Goal: Transaction & Acquisition: Purchase product/service

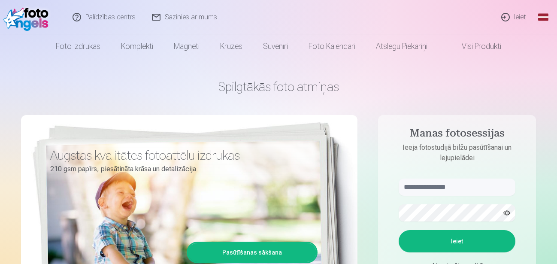
click at [517, 16] on link "Ieiet" at bounding box center [514, 17] width 41 height 34
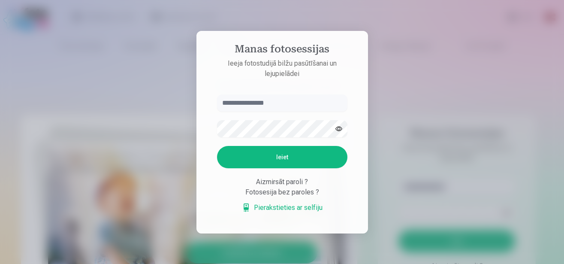
click at [276, 102] on input "text" at bounding box center [282, 102] width 130 height 17
type input "**********"
click at [264, 155] on button "Ieiet" at bounding box center [282, 157] width 130 height 22
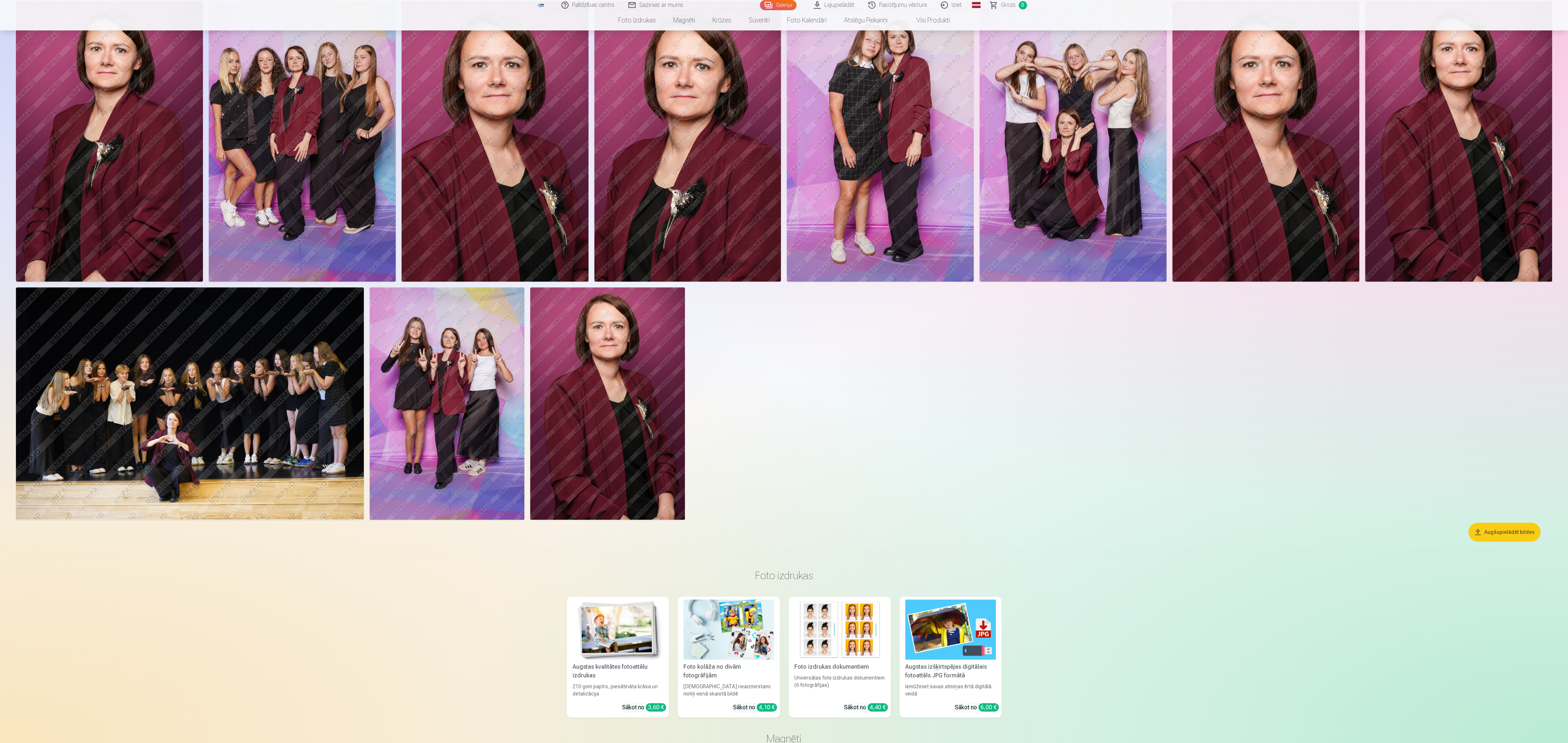
scroll to position [6, 0]
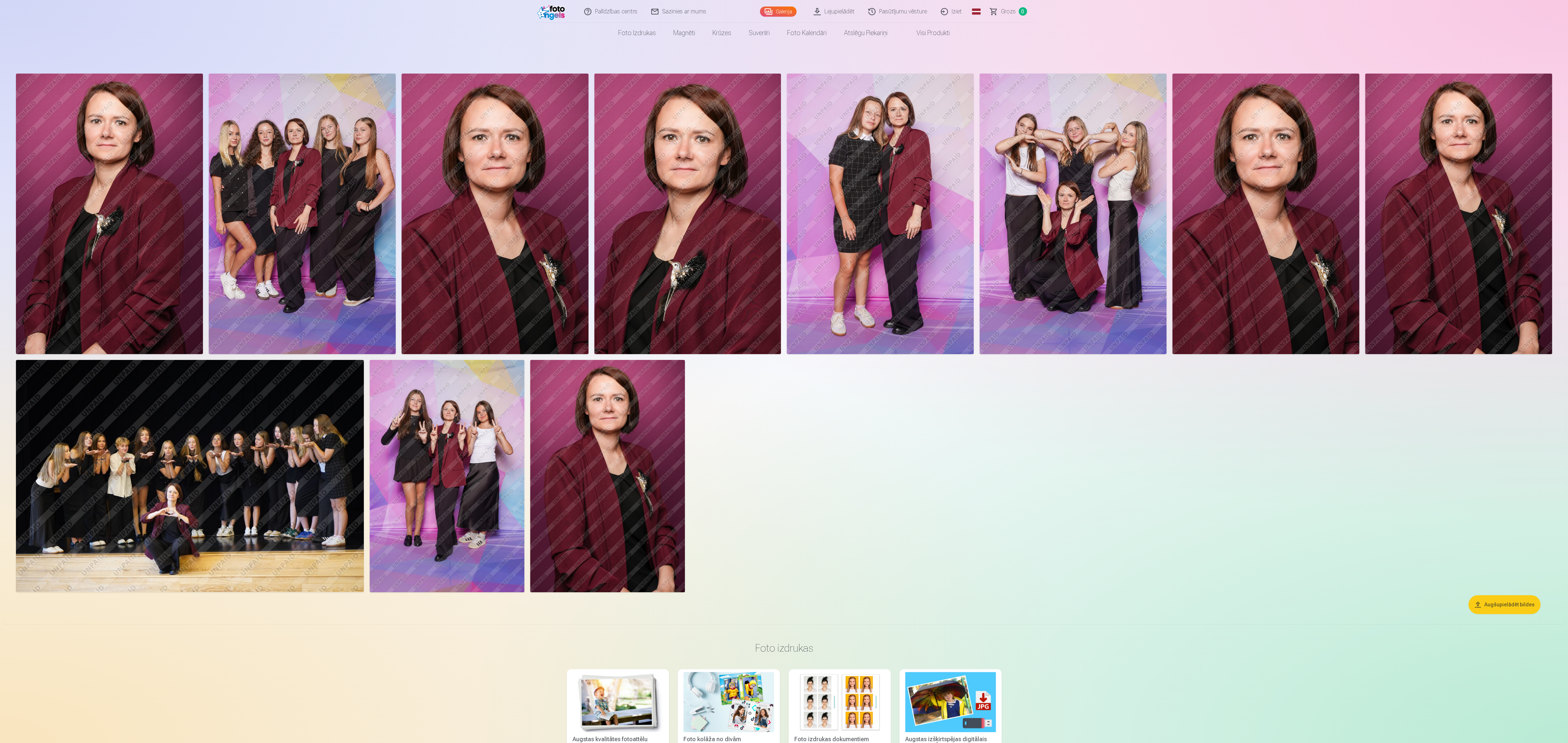
click at [441, 223] on img at bounding box center [447, 475] width 155 height 232
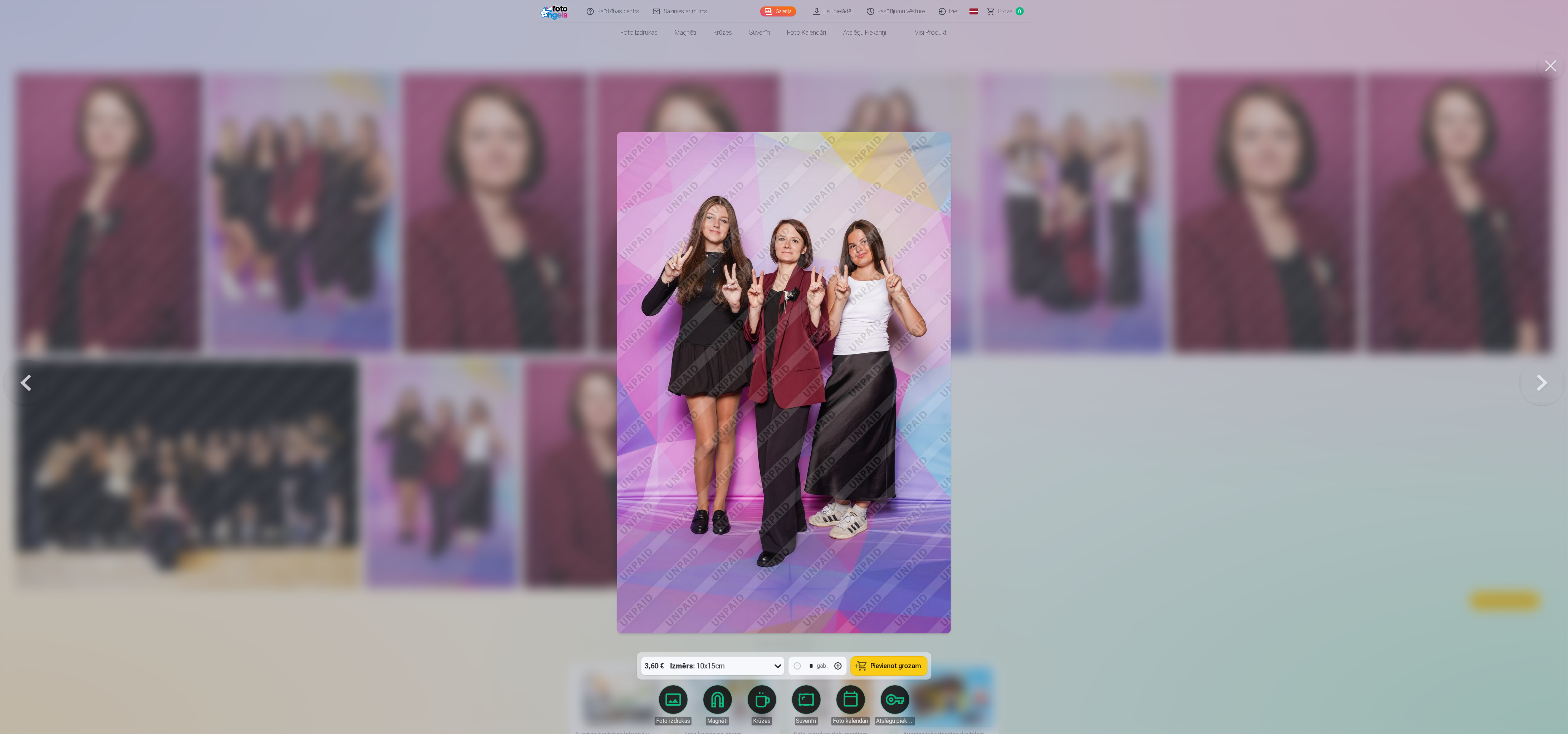
click at [464, 220] on div at bounding box center [784, 367] width 1568 height 734
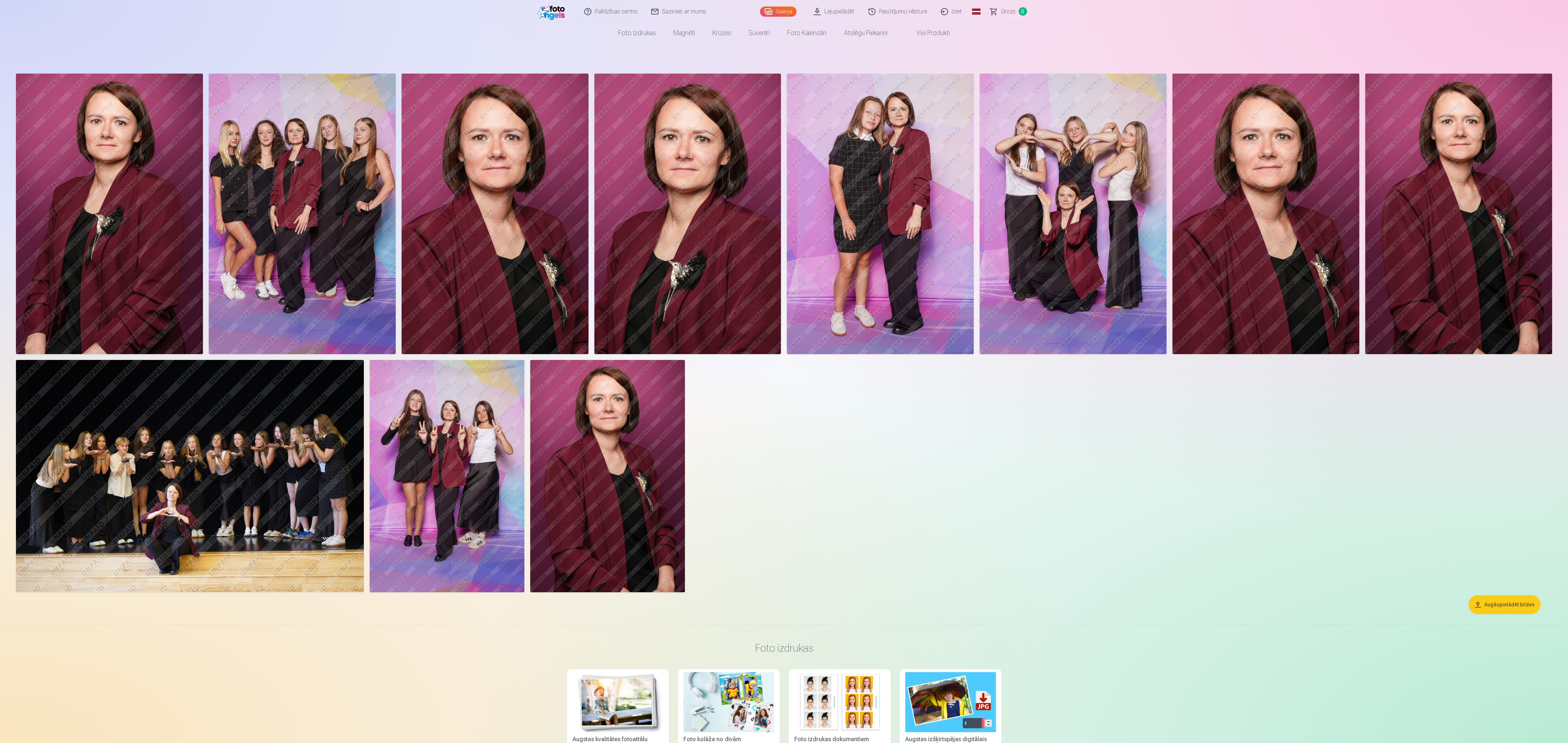
click at [296, 223] on img at bounding box center [190, 475] width 348 height 232
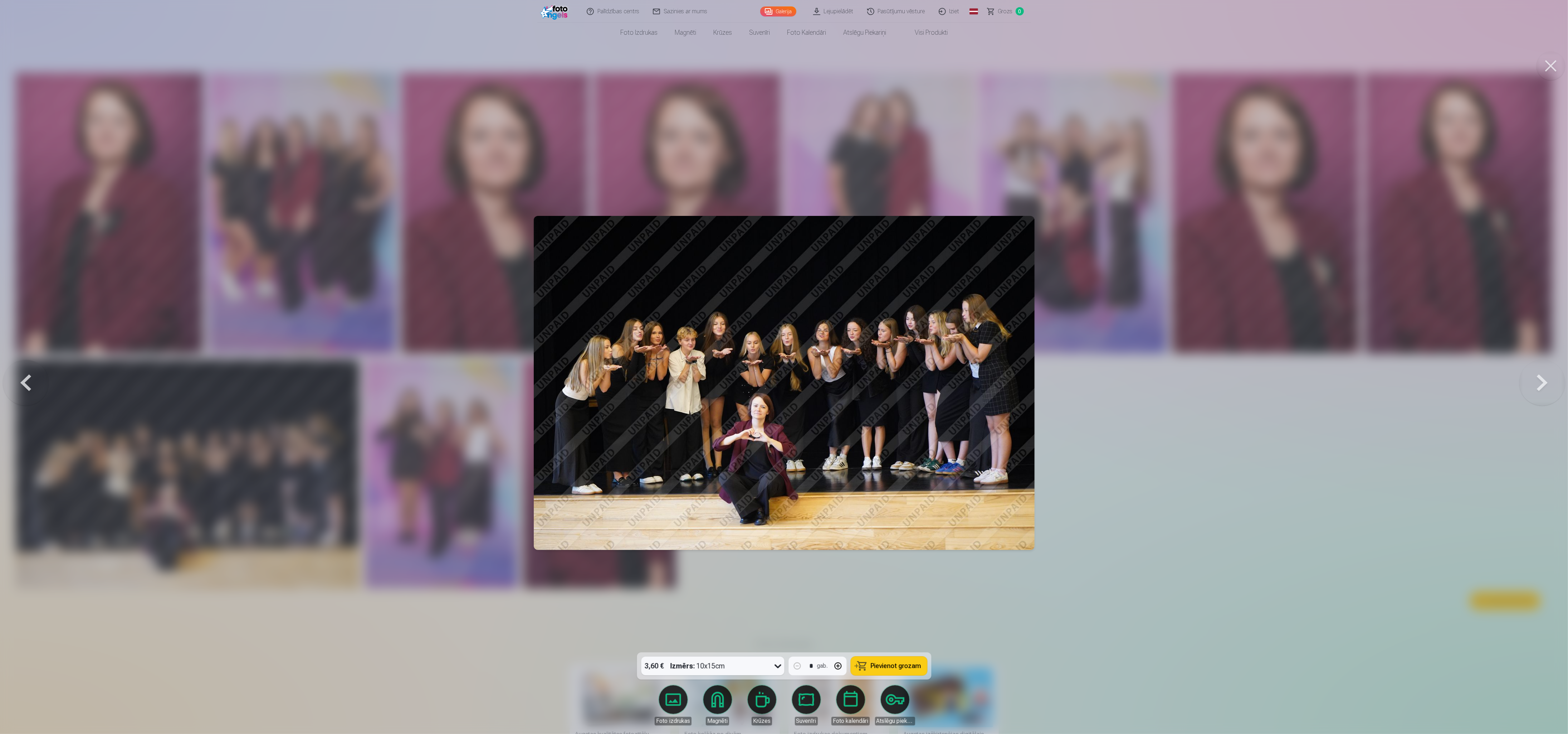
click at [464, 220] on div at bounding box center [784, 367] width 1568 height 734
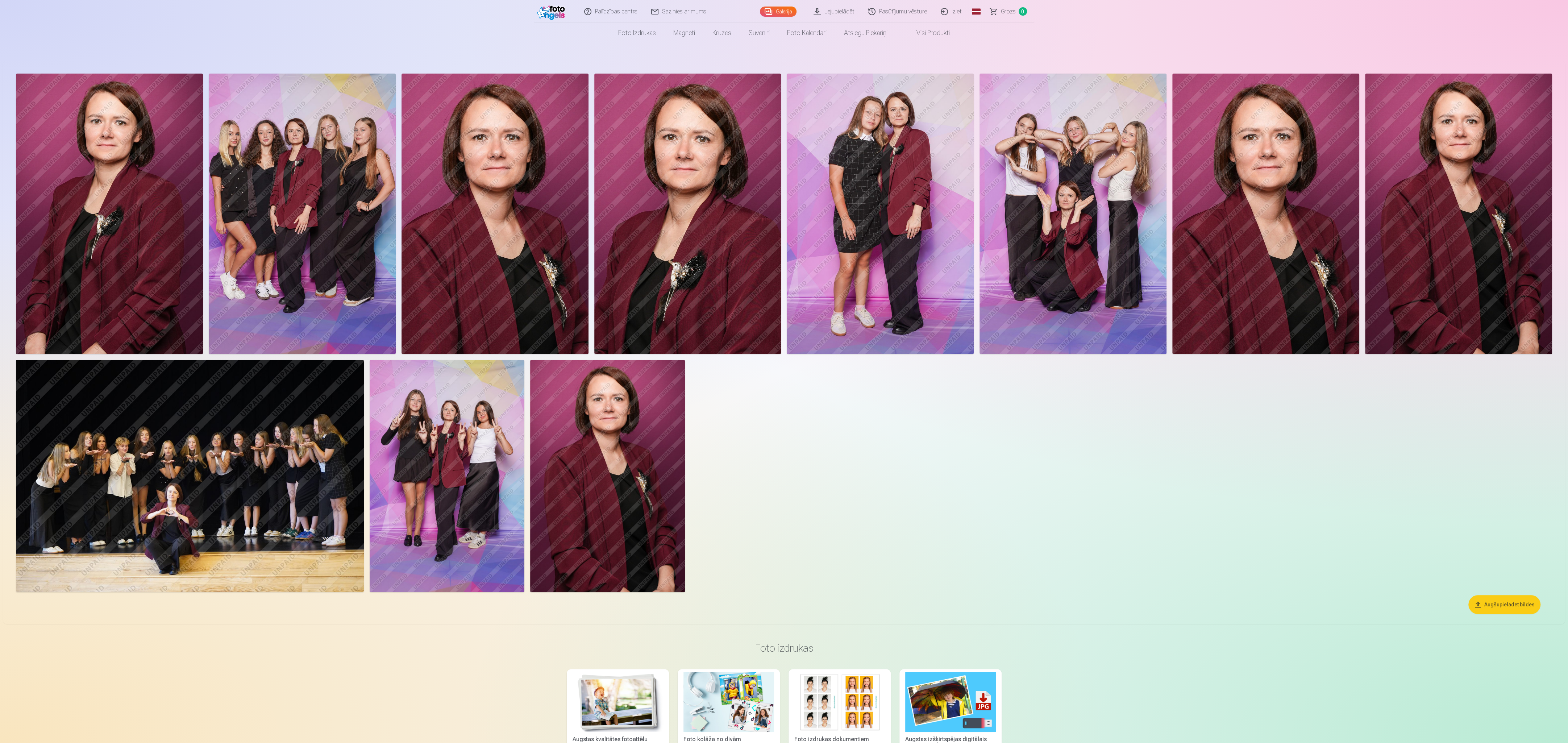
click at [470, 223] on img at bounding box center [1266, 214] width 187 height 280
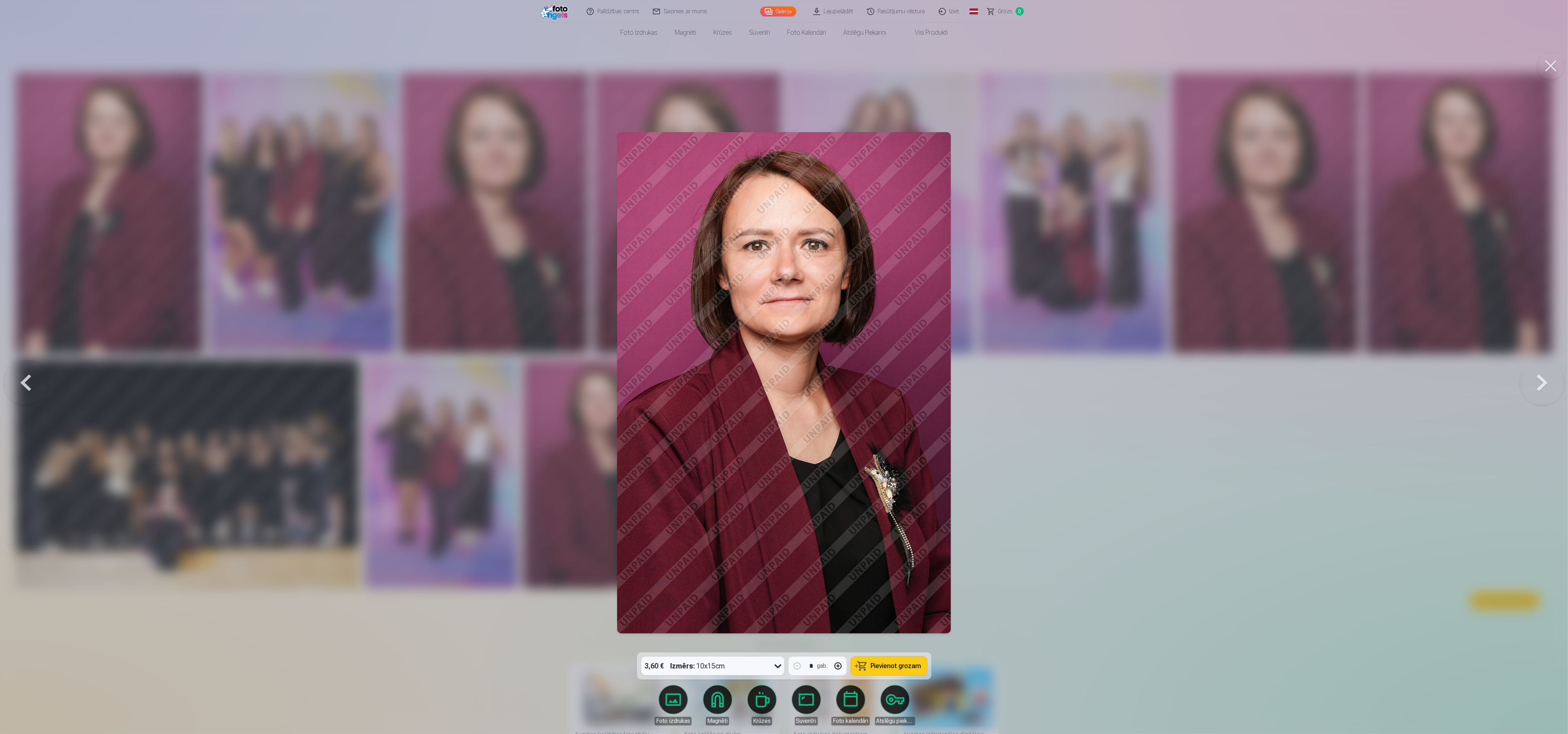
click at [464, 220] on div at bounding box center [784, 367] width 1568 height 734
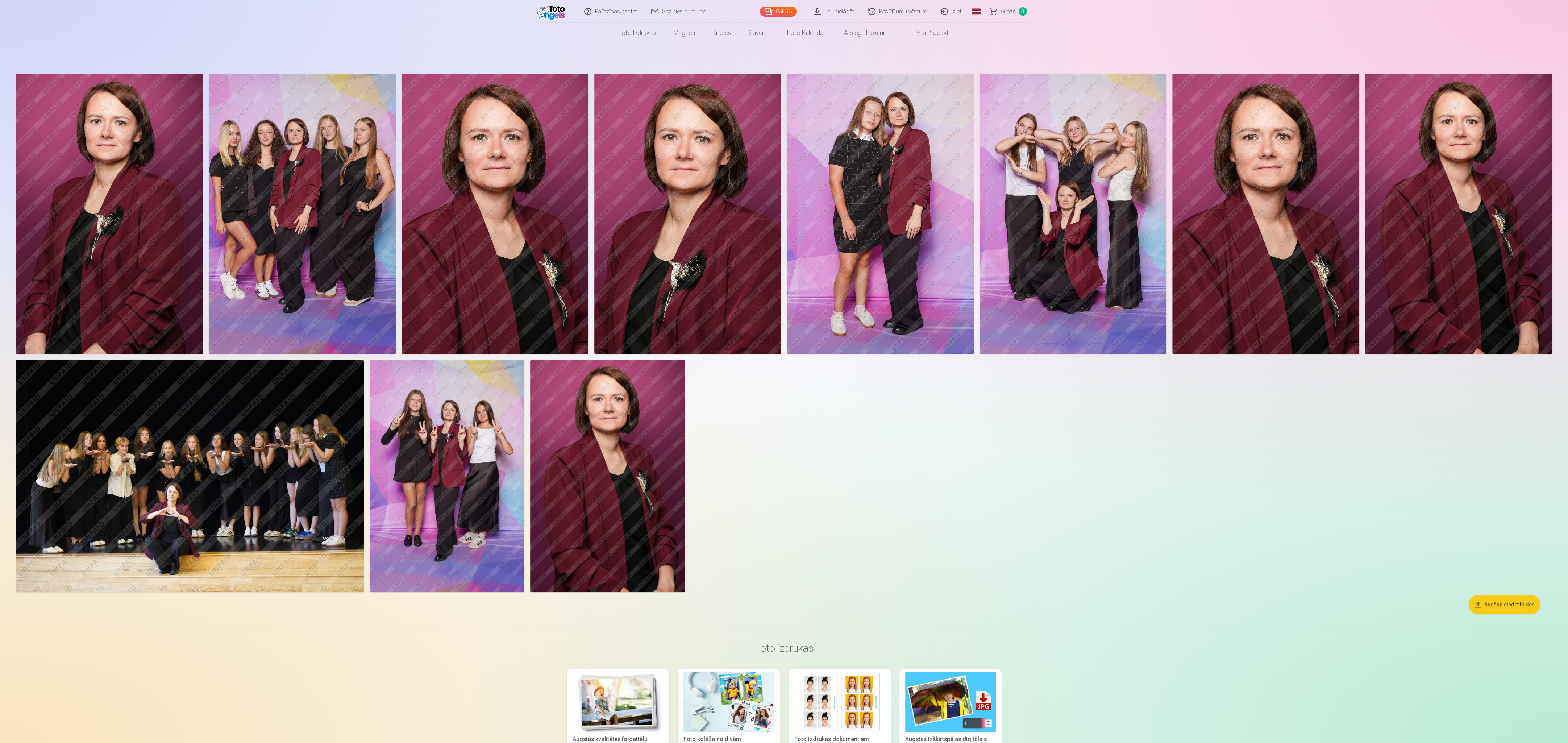
click at [470, 223] on img at bounding box center [495, 214] width 187 height 280
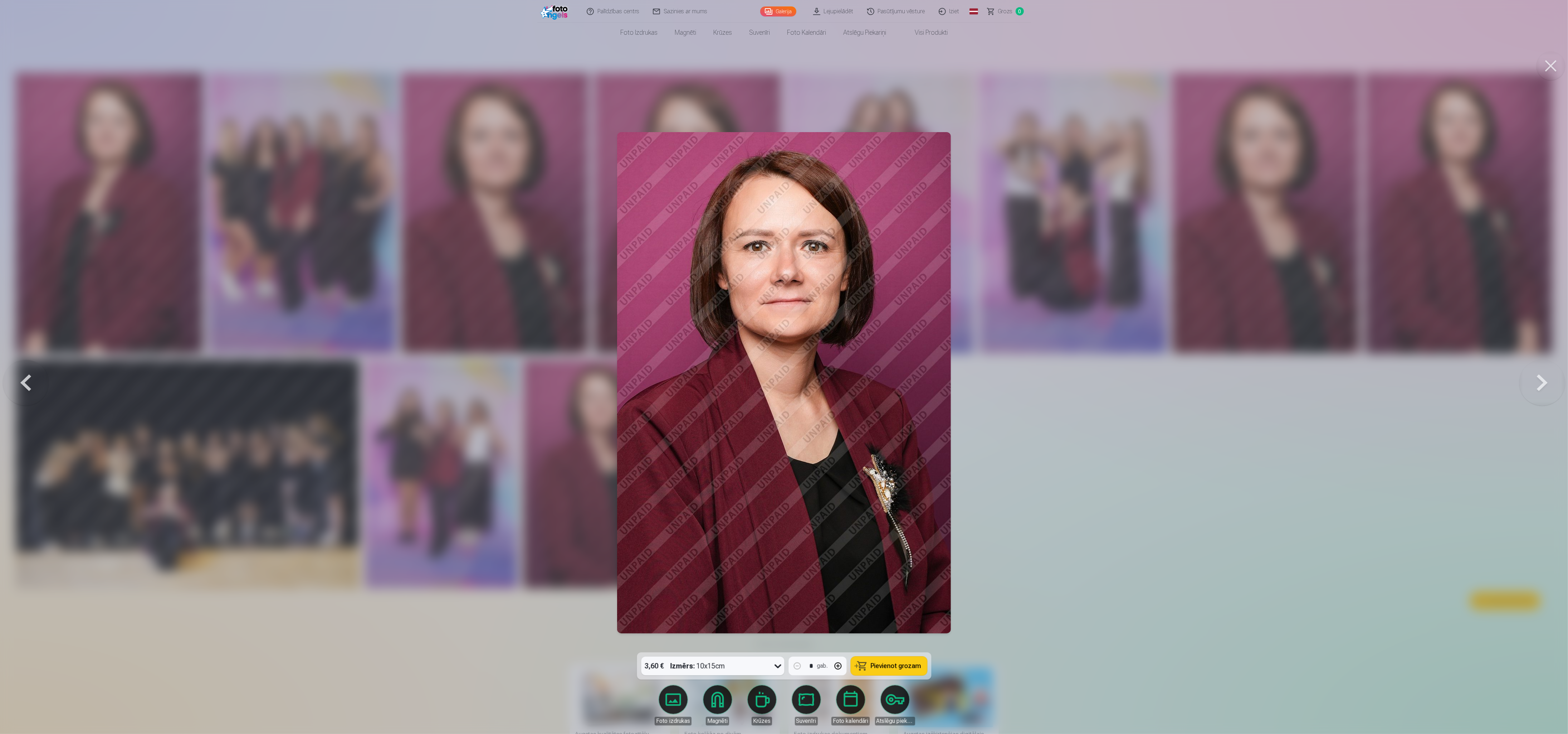
click at [464, 172] on div at bounding box center [784, 367] width 1568 height 734
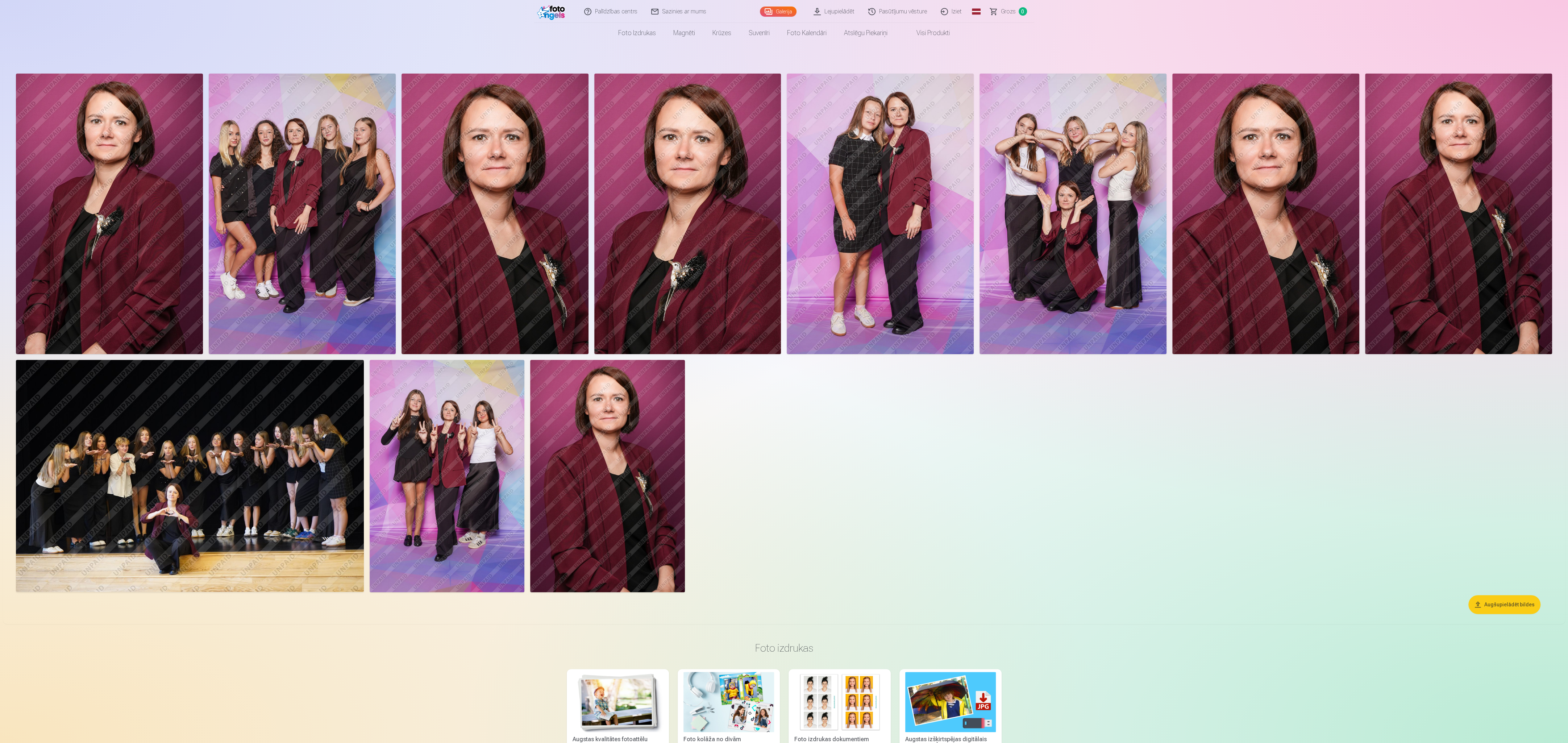
click at [470, 174] on img at bounding box center [1266, 214] width 187 height 280
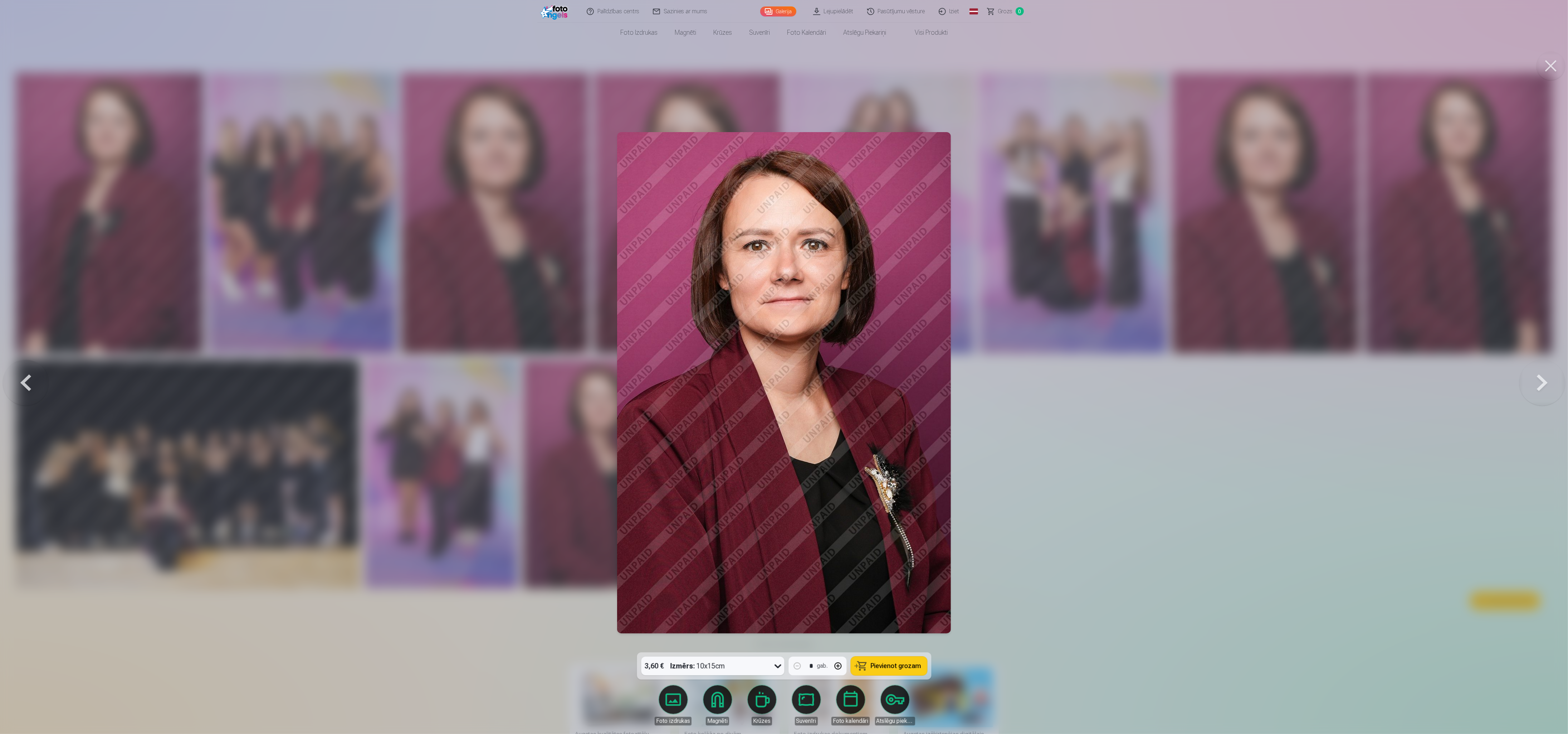
click at [464, 180] on div at bounding box center [784, 367] width 1568 height 734
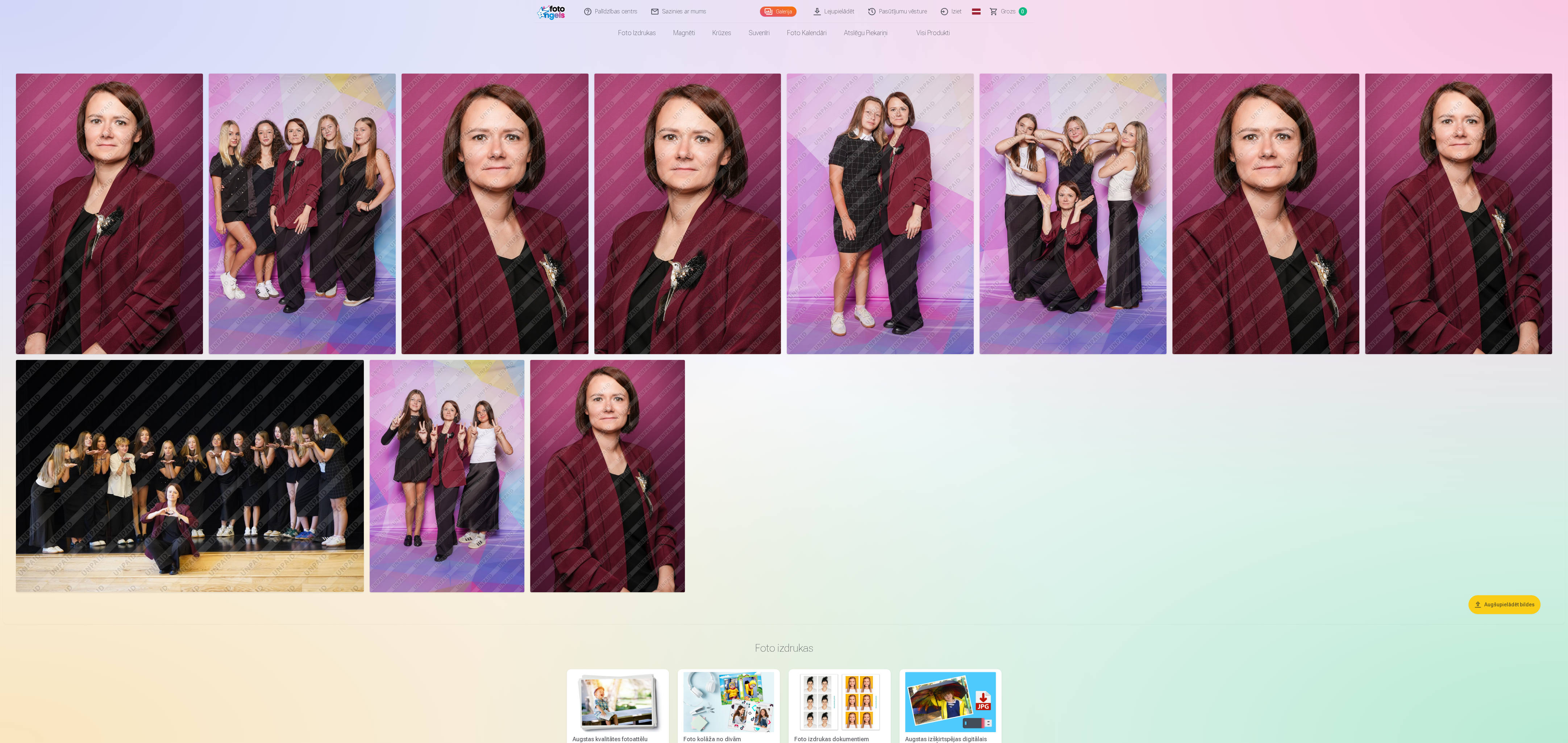
click at [470, 182] on img at bounding box center [1458, 214] width 187 height 280
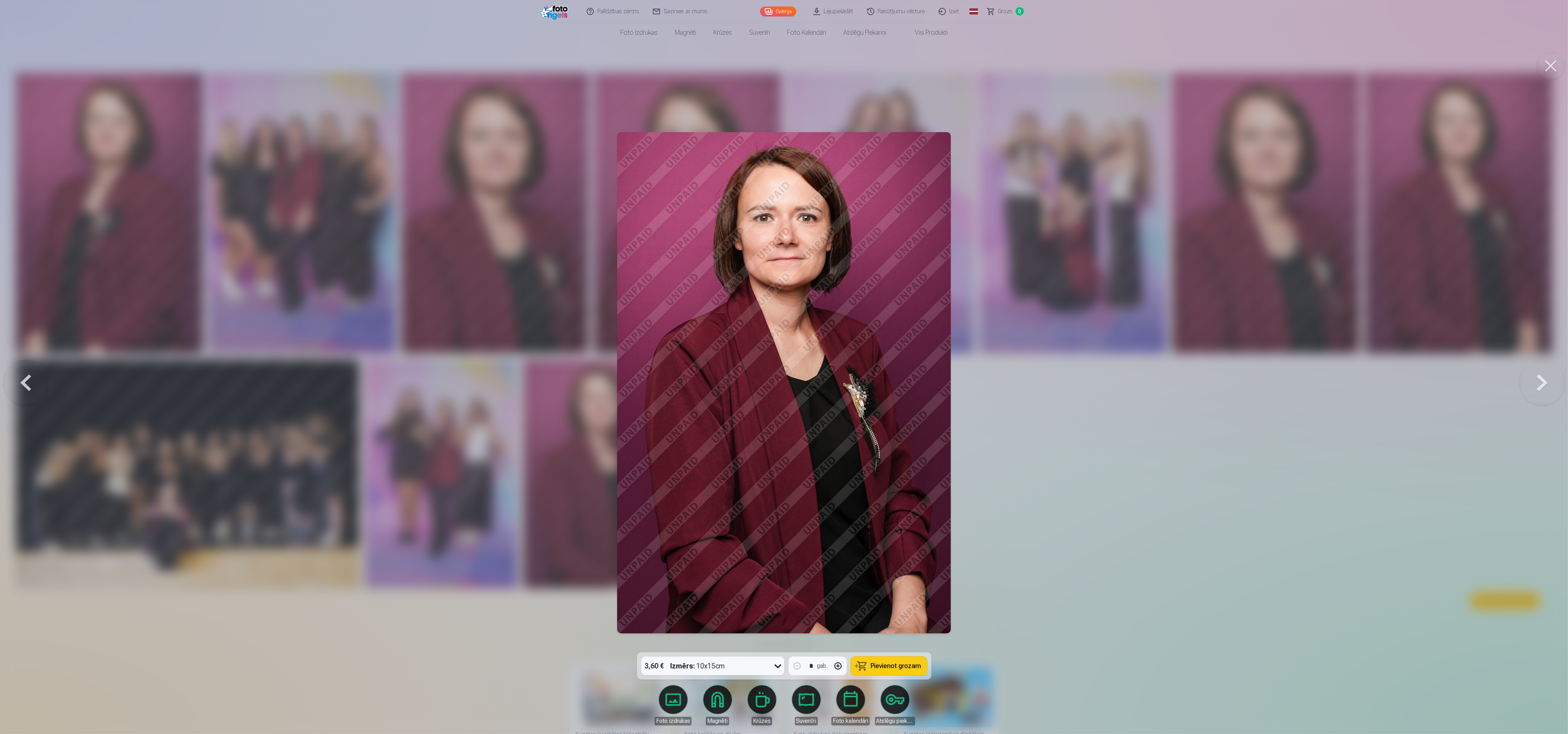
click at [464, 179] on div at bounding box center [784, 367] width 1568 height 734
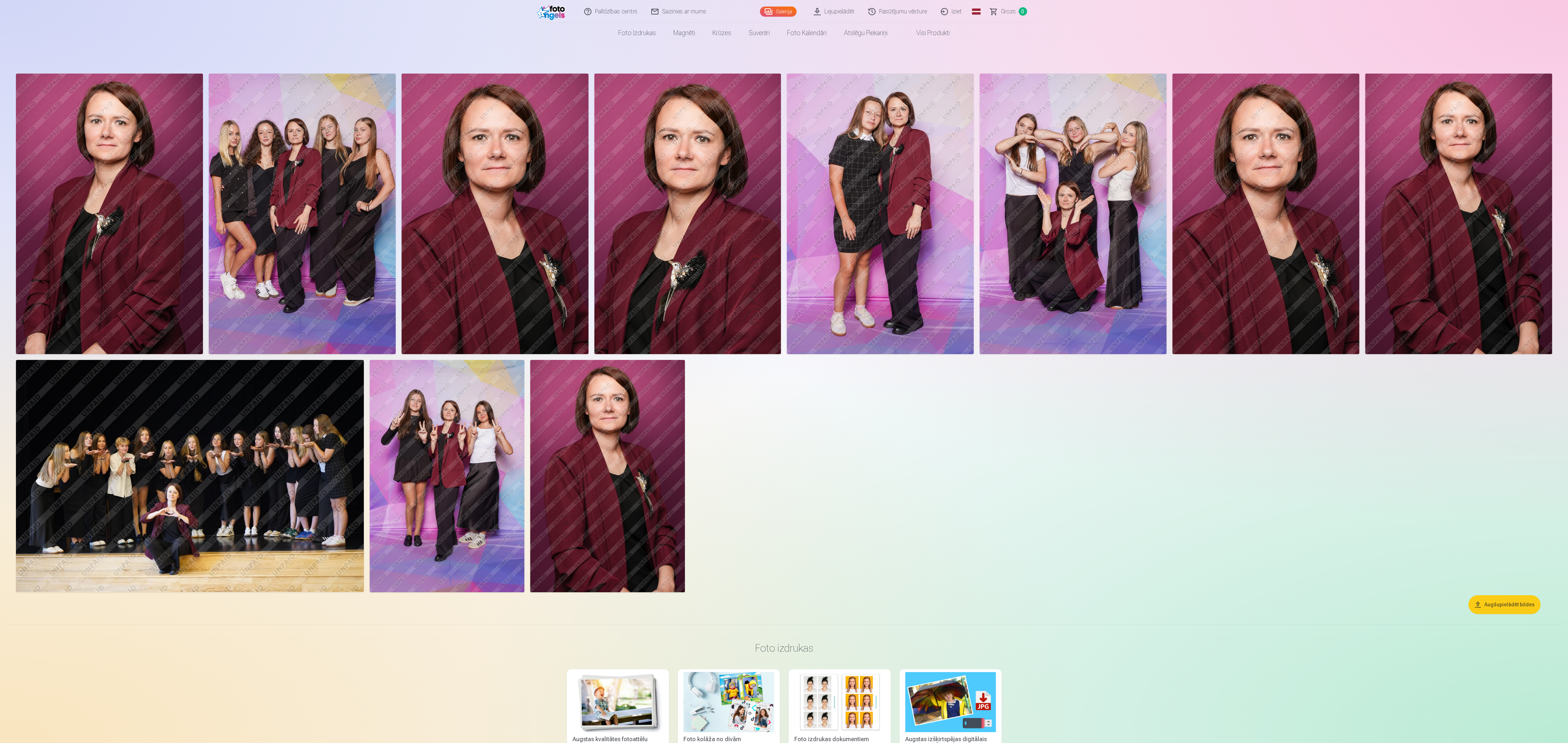
click at [470, 182] on img at bounding box center [1266, 214] width 187 height 280
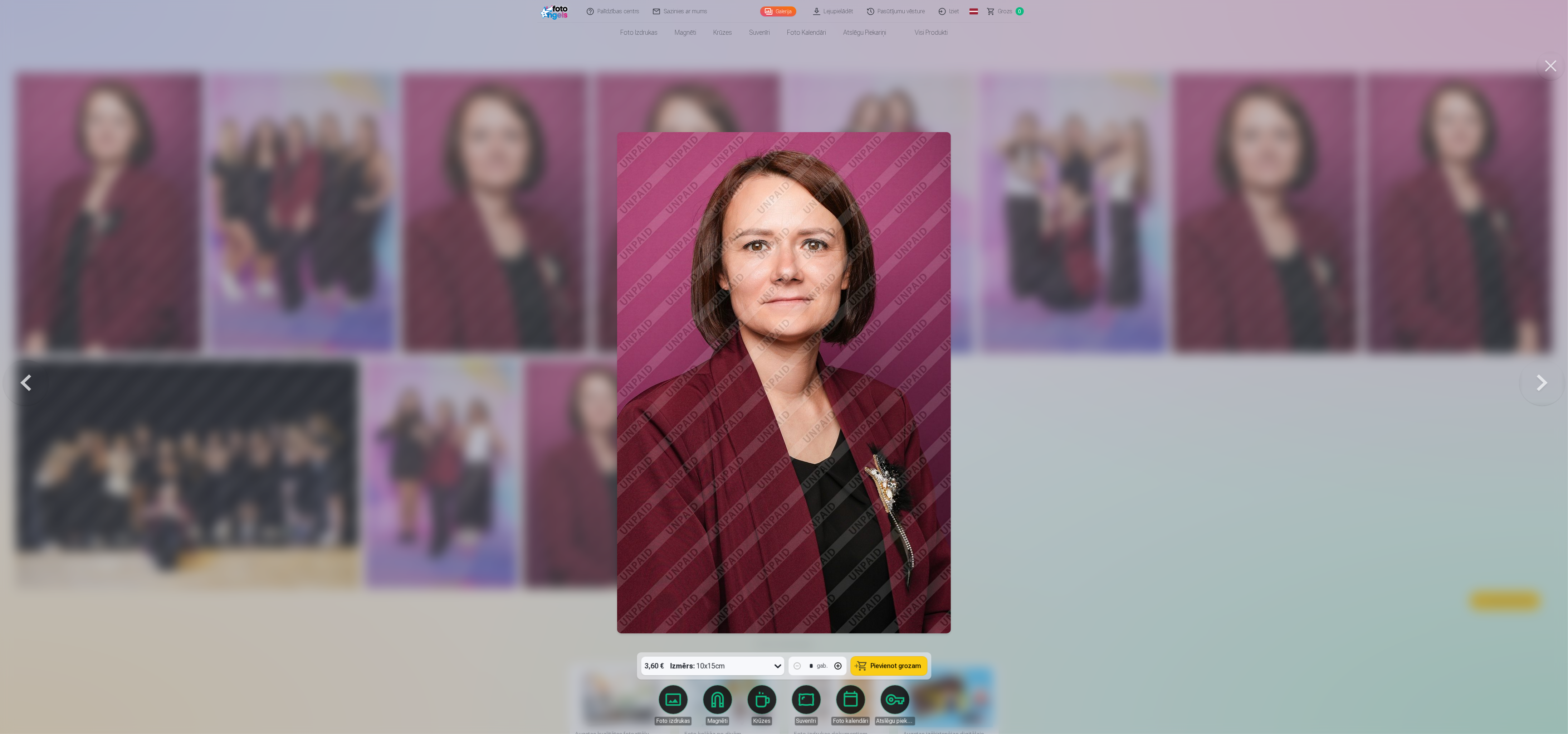
click at [464, 220] on div at bounding box center [784, 367] width 1568 height 734
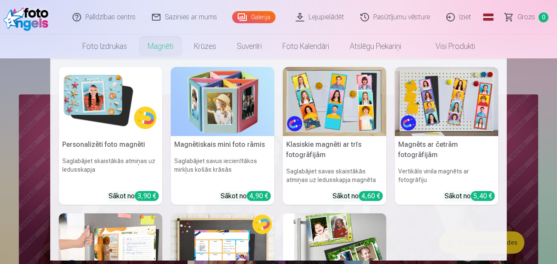
click at [164, 44] on link "Magnēti" at bounding box center [160, 46] width 46 height 24
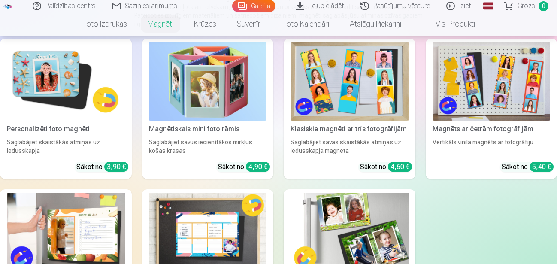
scroll to position [88, 0]
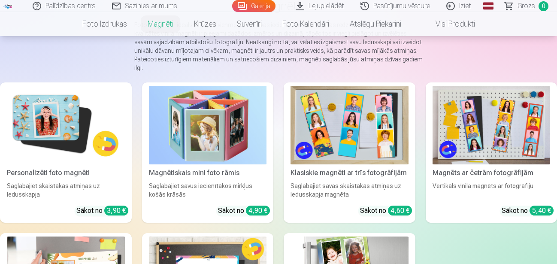
click at [41, 82] on link "Personalizēti foto magnēti Saglabājiet skaistākās atmiņas uz ledusskapja Sākot …" at bounding box center [66, 152] width 132 height 140
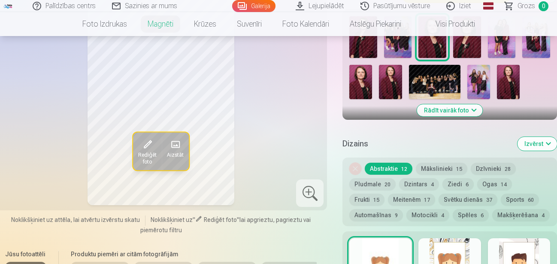
scroll to position [175, 0]
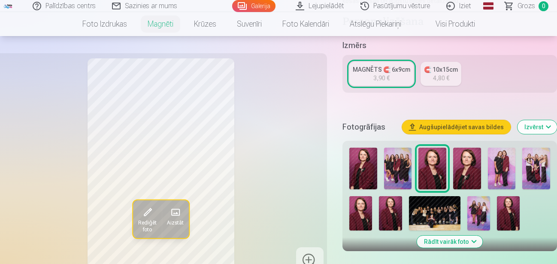
click at [356, 205] on img at bounding box center [360, 213] width 23 height 34
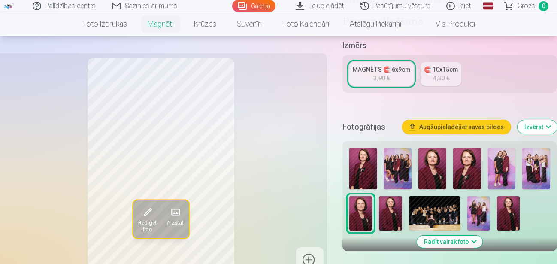
click at [426, 168] on img at bounding box center [432, 169] width 28 height 42
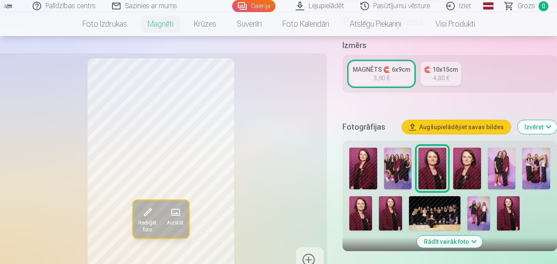
click at [354, 213] on img at bounding box center [360, 213] width 23 height 34
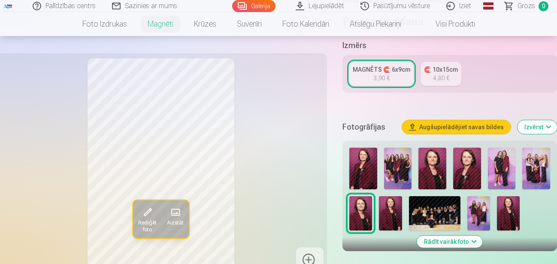
click at [440, 176] on img at bounding box center [432, 169] width 28 height 42
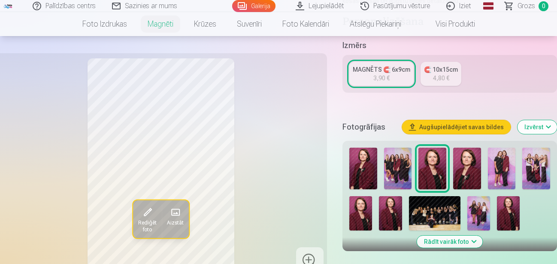
click at [354, 211] on img at bounding box center [360, 213] width 23 height 34
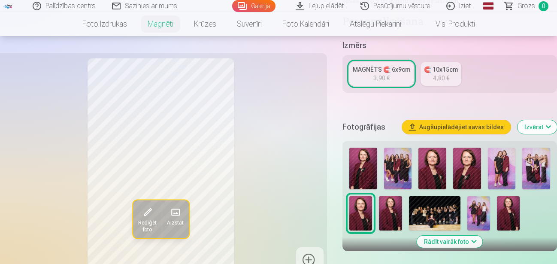
click at [432, 185] on img at bounding box center [432, 169] width 28 height 42
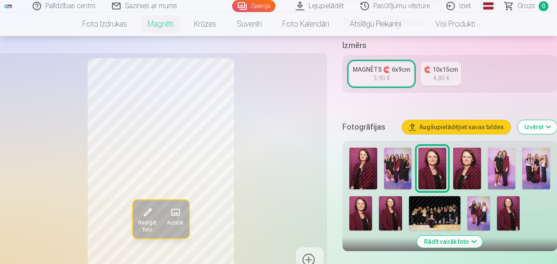
click at [388, 211] on img at bounding box center [390, 213] width 23 height 34
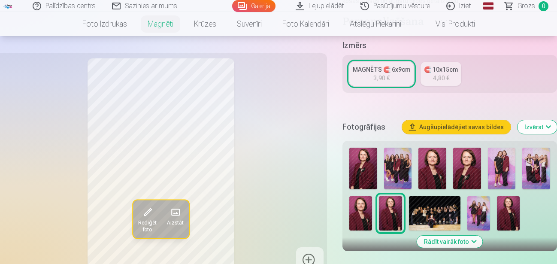
click at [362, 211] on img at bounding box center [360, 213] width 23 height 34
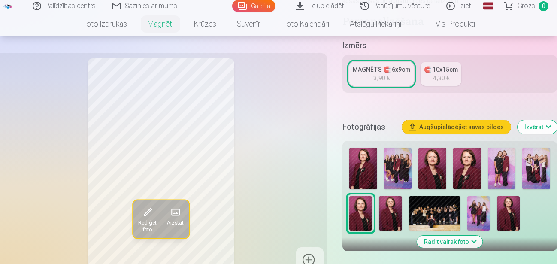
click at [438, 170] on img at bounding box center [432, 169] width 28 height 42
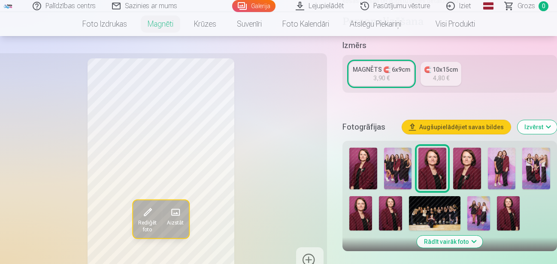
click at [360, 206] on img at bounding box center [360, 213] width 23 height 34
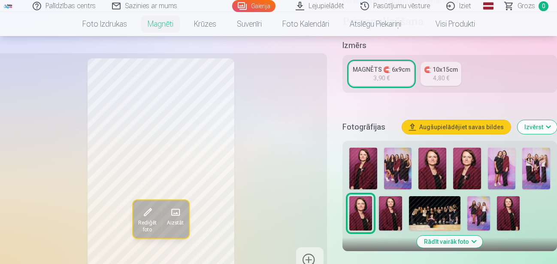
click at [436, 178] on img at bounding box center [432, 169] width 28 height 42
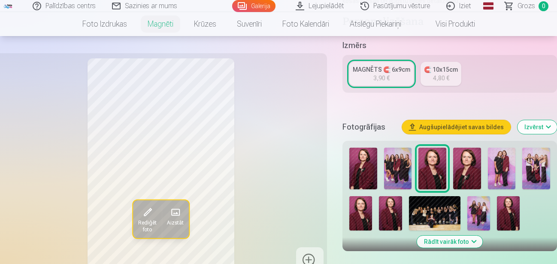
click at [371, 215] on img at bounding box center [360, 213] width 23 height 34
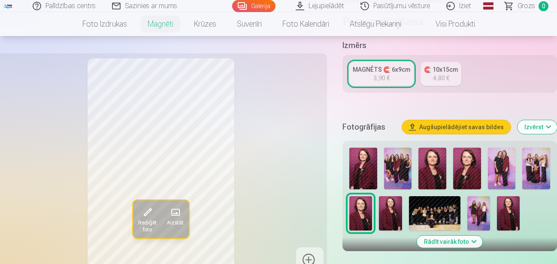
click at [435, 170] on img at bounding box center [432, 169] width 28 height 42
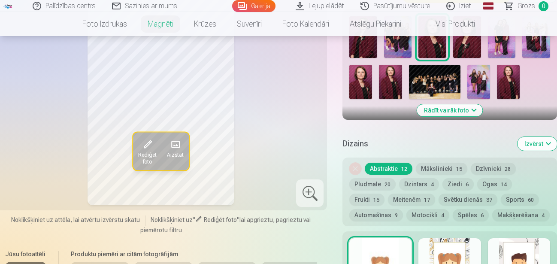
scroll to position [350, 0]
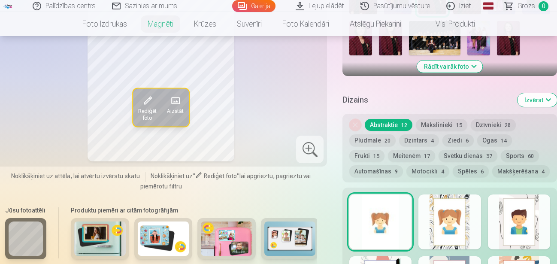
click at [428, 125] on button "Mākslinieki 15" at bounding box center [442, 125] width 52 height 12
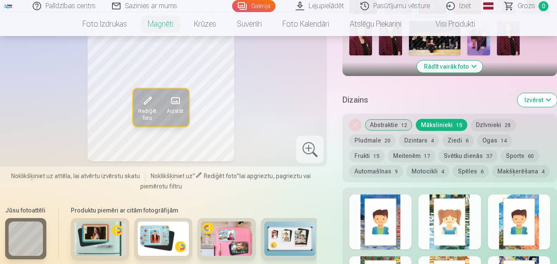
click at [439, 157] on button "Svētku dienās 37" at bounding box center [468, 156] width 59 height 12
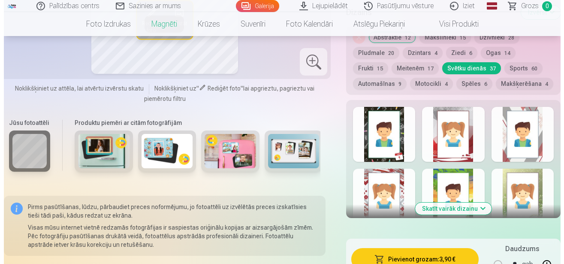
scroll to position [482, 0]
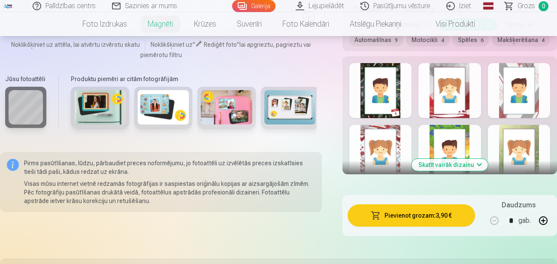
click at [428, 216] on button "Pievienot grozam : 3,90 €" at bounding box center [411, 215] width 127 height 22
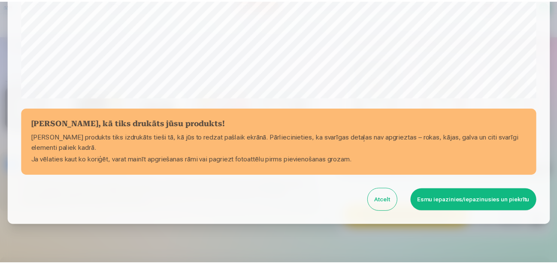
scroll to position [354, 0]
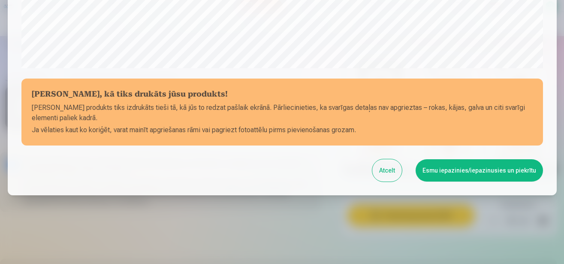
click at [449, 171] on button "Esmu iepazinies/iepazinusies un piekrītu" at bounding box center [479, 170] width 127 height 22
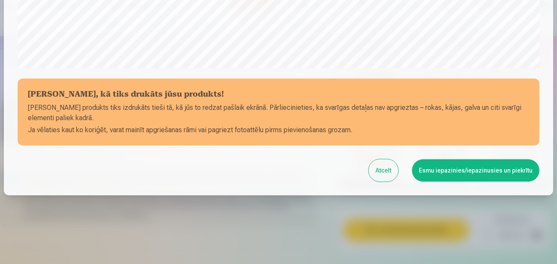
scroll to position [349, 0]
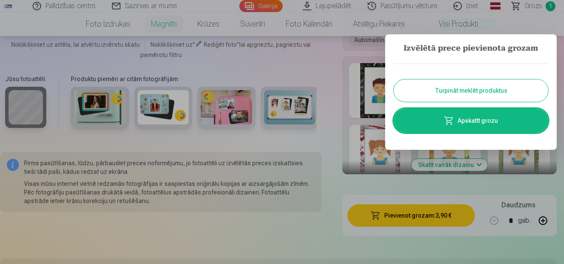
click at [452, 94] on button "Turpināt meklēt produktus" at bounding box center [471, 90] width 155 height 22
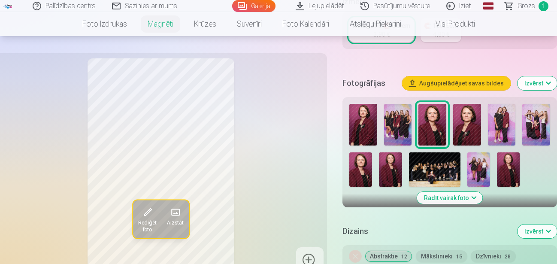
scroll to position [0, 0]
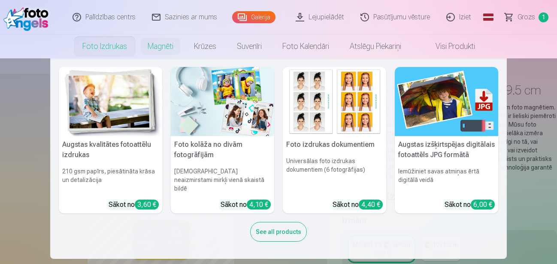
click at [89, 44] on link "Foto izdrukas" at bounding box center [104, 46] width 65 height 24
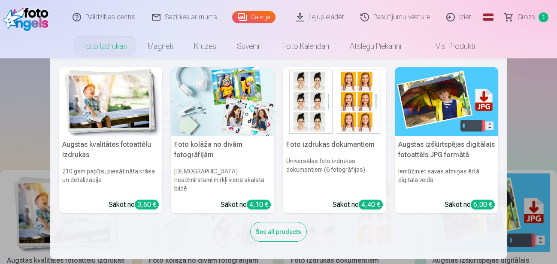
click at [121, 47] on link "Foto izdrukas" at bounding box center [104, 46] width 65 height 24
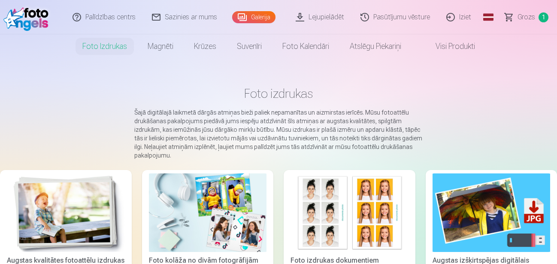
click at [121, 47] on link "Foto izdrukas" at bounding box center [104, 46] width 65 height 24
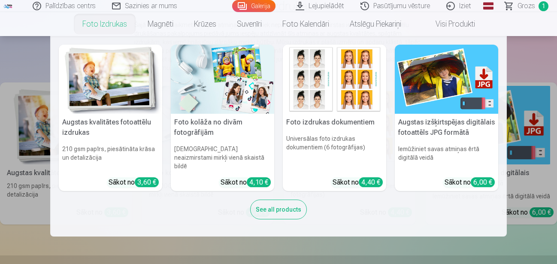
scroll to position [44, 0]
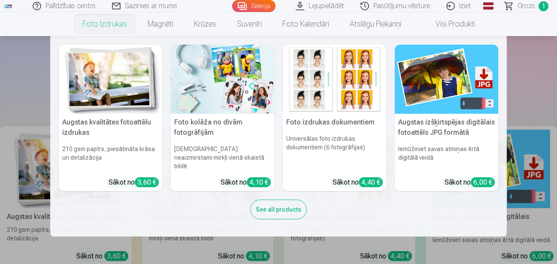
click at [273, 200] on div "See all products" at bounding box center [278, 210] width 57 height 20
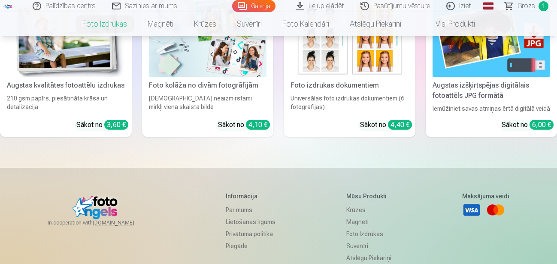
scroll to position [131, 0]
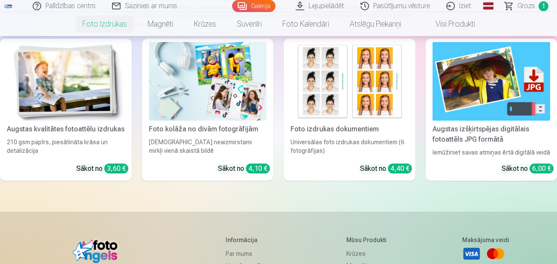
click at [85, 97] on img at bounding box center [66, 81] width 118 height 79
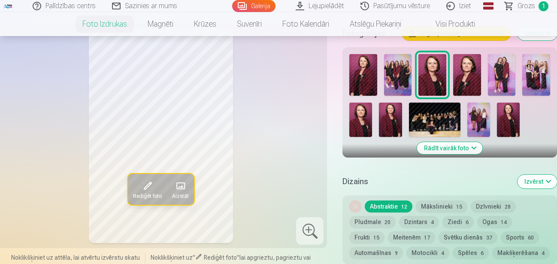
scroll to position [175, 0]
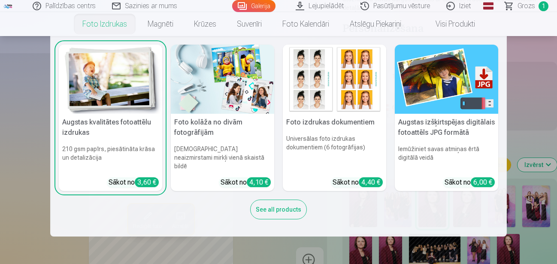
click at [206, 87] on img at bounding box center [222, 79] width 103 height 69
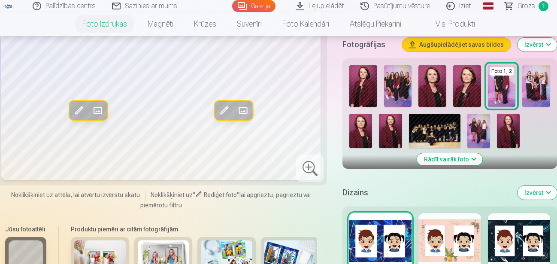
scroll to position [394, 0]
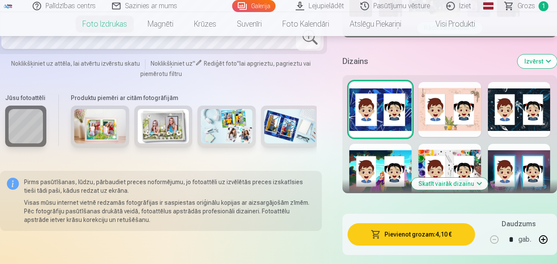
click at [227, 115] on img at bounding box center [227, 126] width 52 height 34
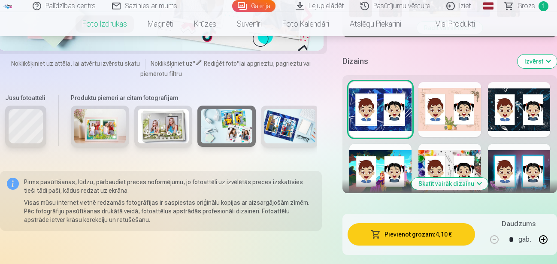
click at [85, 125] on img at bounding box center [100, 126] width 52 height 34
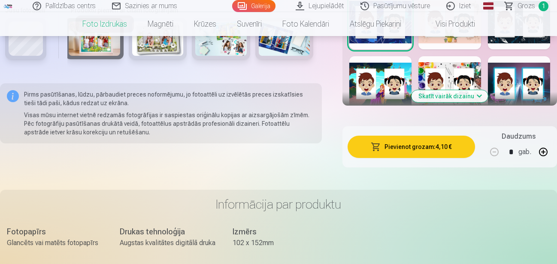
scroll to position [438, 0]
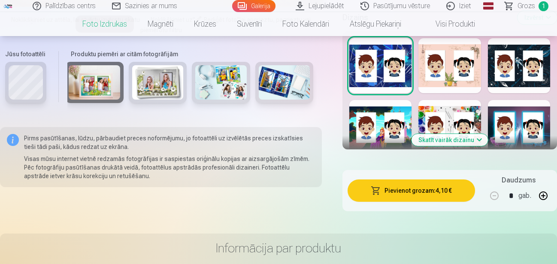
click at [481, 139] on button "Skatīt vairāk dizainu" at bounding box center [450, 140] width 76 height 12
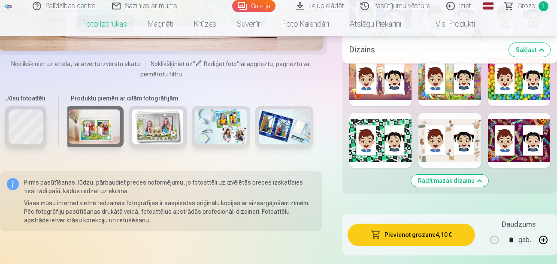
scroll to position [0, 0]
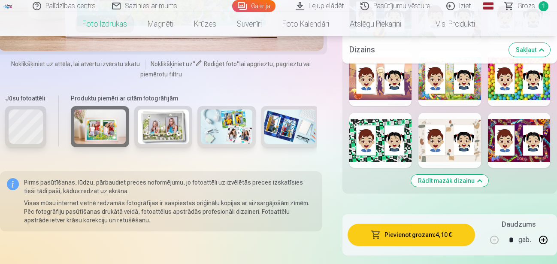
click at [218, 116] on img at bounding box center [227, 126] width 52 height 34
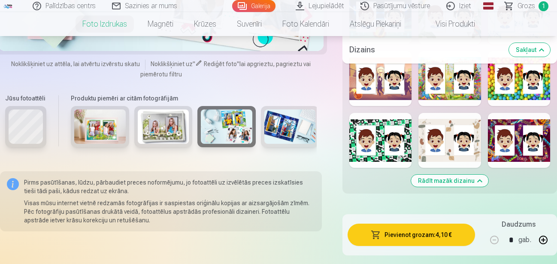
click at [218, 116] on img at bounding box center [227, 126] width 52 height 34
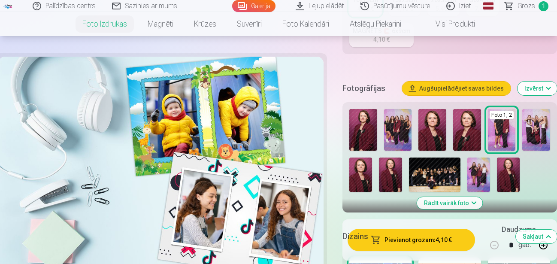
scroll to position [131, 0]
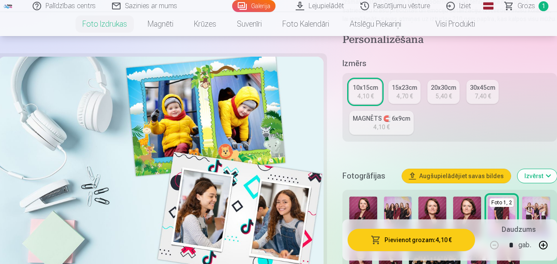
click at [369, 98] on div "4,10 €" at bounding box center [366, 96] width 16 height 9
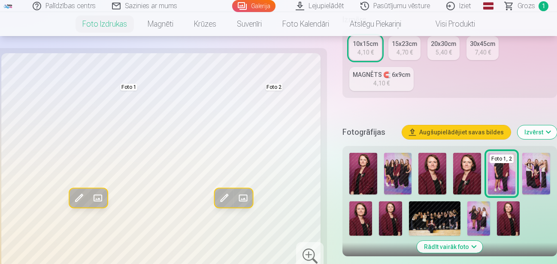
scroll to position [219, 0]
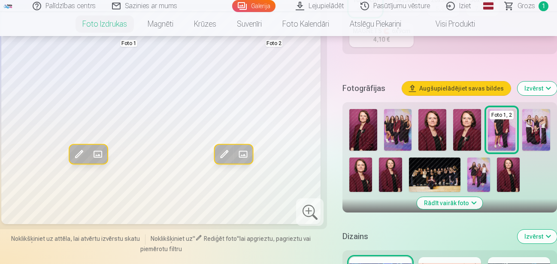
click at [394, 124] on img at bounding box center [398, 130] width 28 height 42
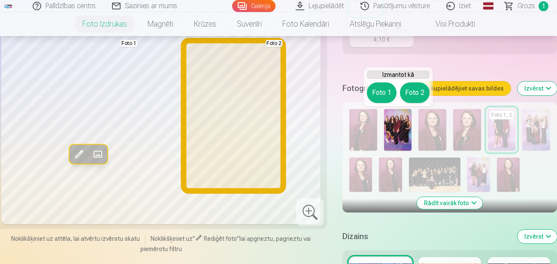
click at [418, 92] on button "Foto 2" at bounding box center [415, 92] width 30 height 21
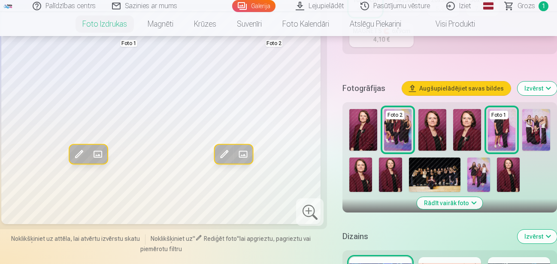
click at [526, 134] on img at bounding box center [536, 130] width 28 height 42
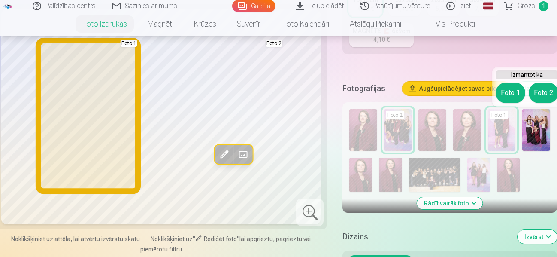
click at [505, 94] on button "Foto 1" at bounding box center [511, 92] width 30 height 21
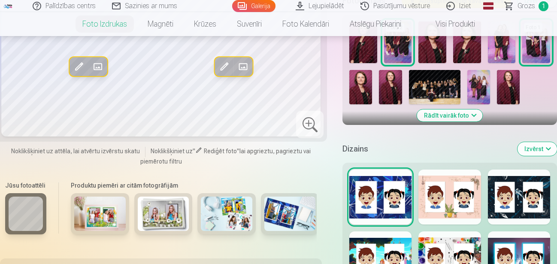
scroll to position [350, 0]
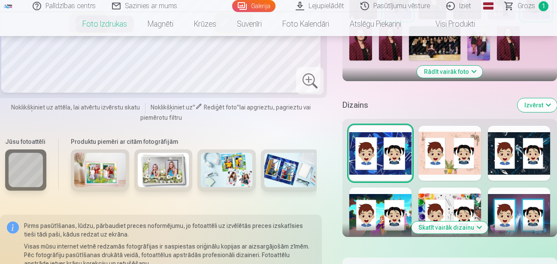
click at [467, 146] on div at bounding box center [449, 153] width 62 height 55
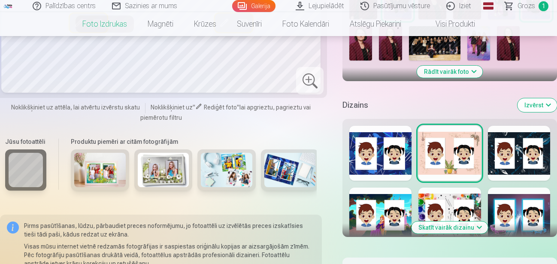
click at [465, 227] on button "Skatīt vairāk dizainu" at bounding box center [450, 227] width 76 height 12
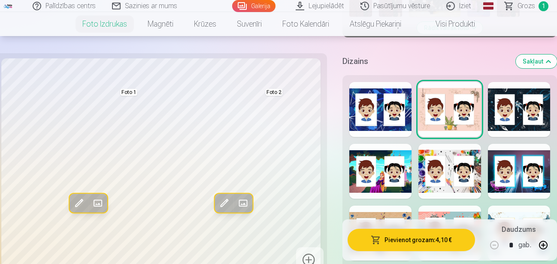
scroll to position [438, 0]
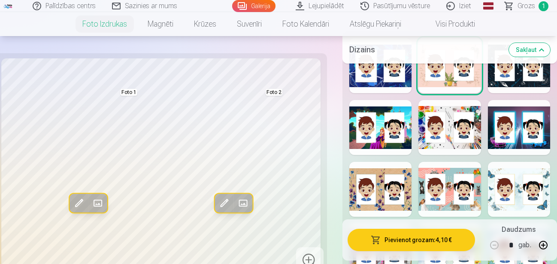
click at [512, 173] on div at bounding box center [519, 189] width 62 height 55
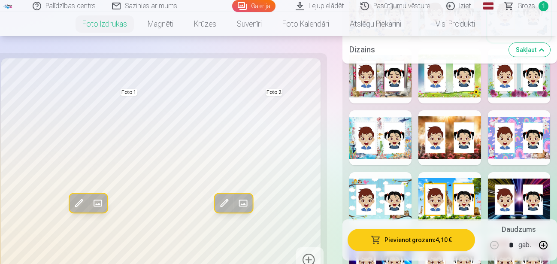
scroll to position [525, 0]
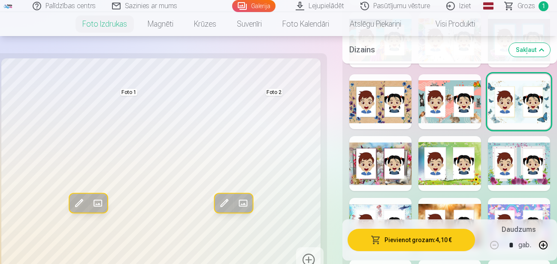
click at [396, 158] on div at bounding box center [380, 163] width 62 height 55
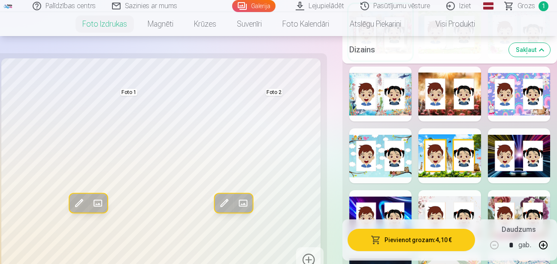
scroll to position [701, 0]
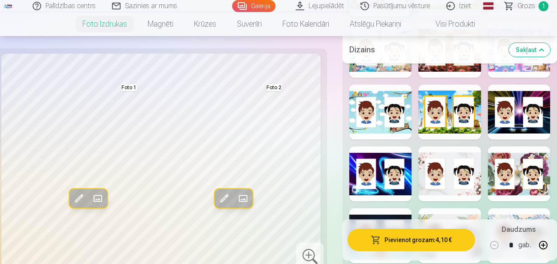
click at [505, 161] on div at bounding box center [519, 173] width 62 height 55
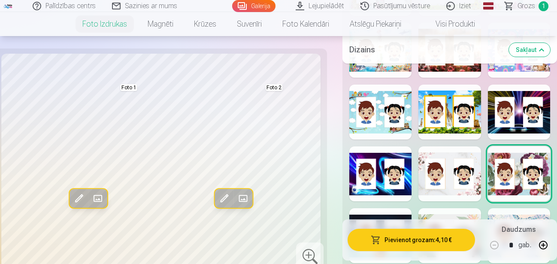
click at [460, 166] on div at bounding box center [449, 173] width 62 height 55
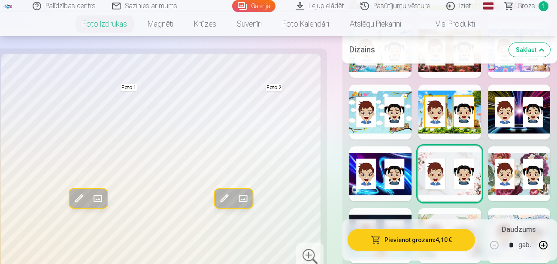
click at [432, 237] on button "Pievienot grozam : 4,10 €" at bounding box center [411, 240] width 127 height 22
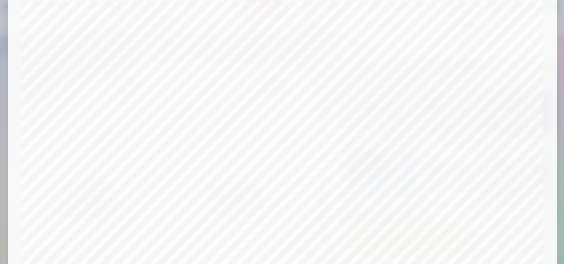
scroll to position [354, 0]
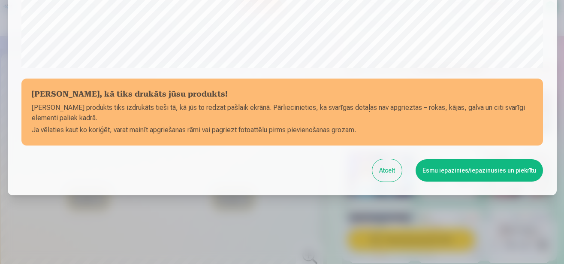
click at [435, 168] on button "Esmu iepazinies/iepazinusies un piekrītu" at bounding box center [479, 170] width 127 height 22
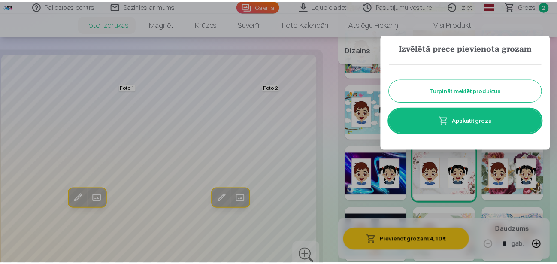
scroll to position [349, 0]
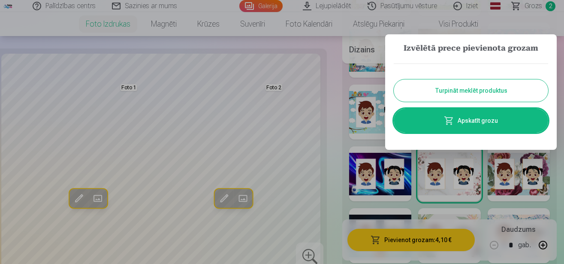
click at [459, 86] on button "Turpināt meklēt produktus" at bounding box center [471, 90] width 155 height 22
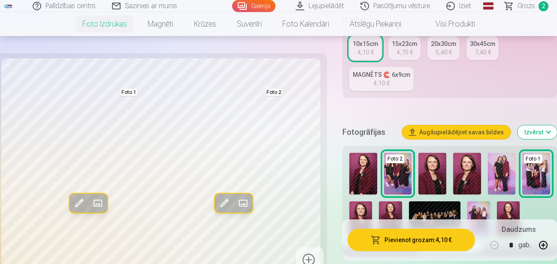
scroll to position [219, 0]
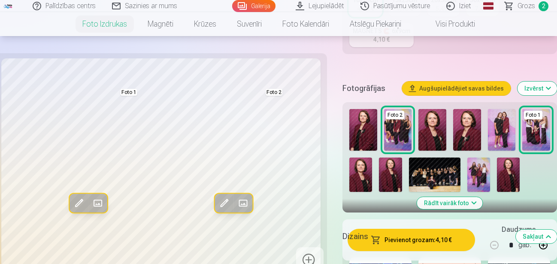
click at [497, 123] on img at bounding box center [502, 130] width 28 height 42
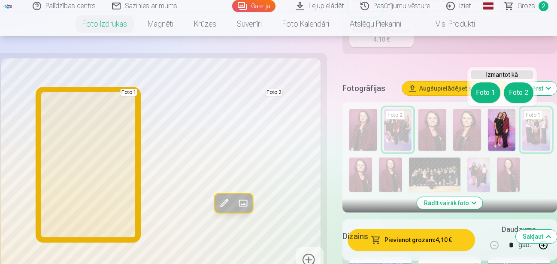
click at [486, 96] on button "Foto 1" at bounding box center [486, 92] width 30 height 21
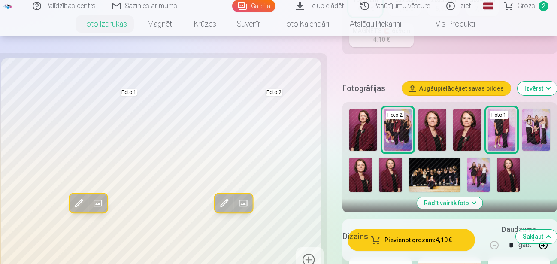
click at [478, 171] on img at bounding box center [478, 175] width 23 height 34
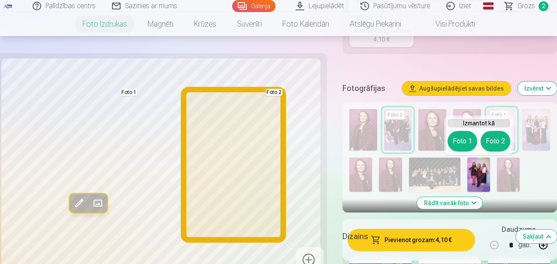
click at [496, 142] on button "Foto 2" at bounding box center [496, 141] width 30 height 21
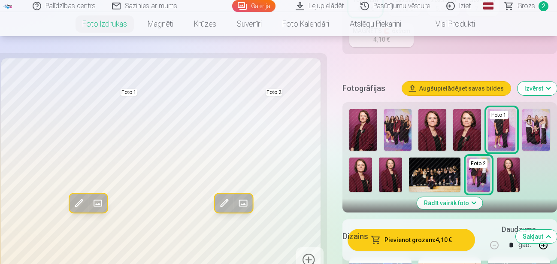
click at [405, 243] on div "Dizains Sakļaut" at bounding box center [450, 236] width 215 height 27
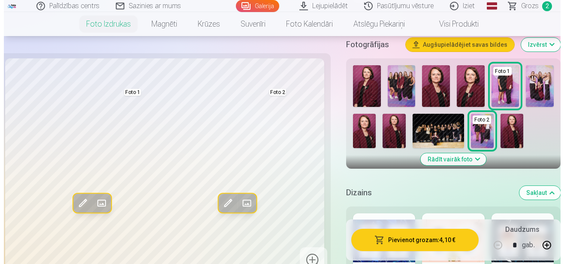
scroll to position [306, 0]
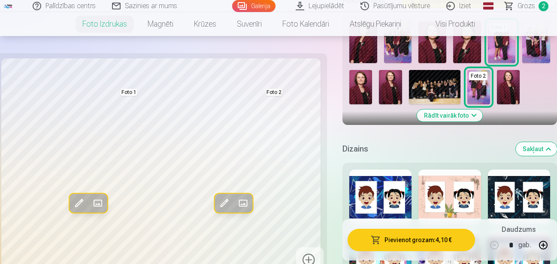
click at [423, 238] on button "Pievienot grozam : 4,10 €" at bounding box center [411, 240] width 127 height 22
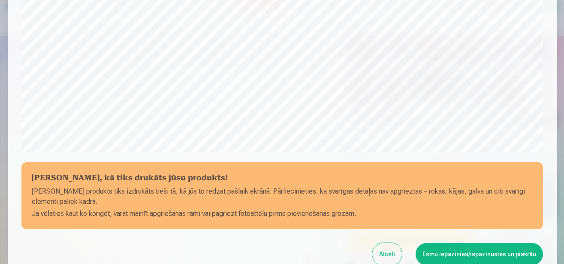
scroll to position [354, 0]
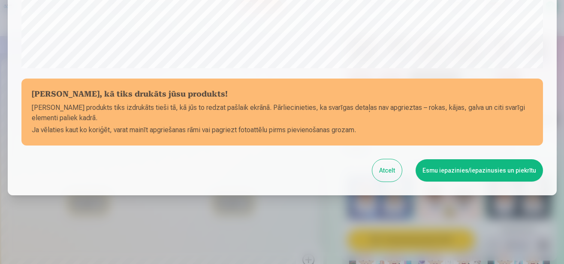
click at [479, 170] on button "Esmu iepazinies/iepazinusies un piekrītu" at bounding box center [479, 170] width 127 height 22
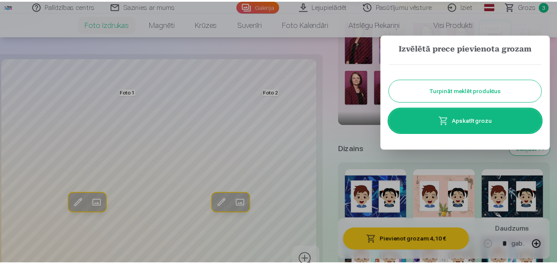
scroll to position [349, 0]
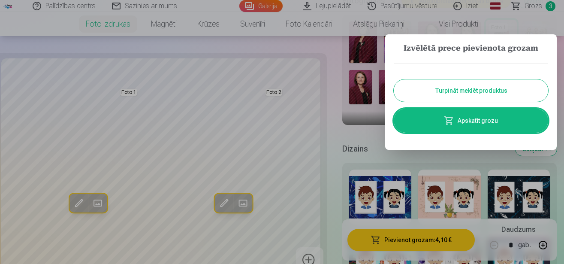
click at [469, 91] on button "Turpināt meklēt produktus" at bounding box center [471, 90] width 155 height 22
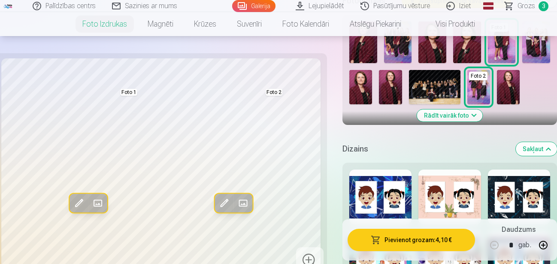
click at [434, 91] on img at bounding box center [435, 87] width 52 height 34
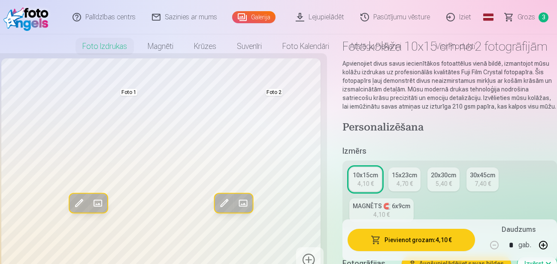
scroll to position [0, 0]
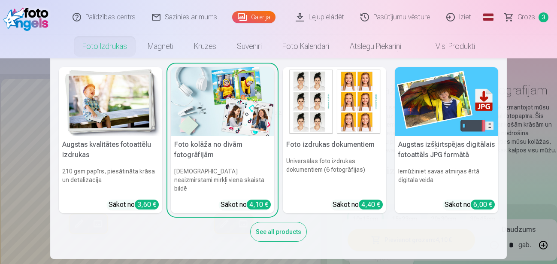
click at [124, 46] on link "Foto izdrukas" at bounding box center [104, 46] width 65 height 24
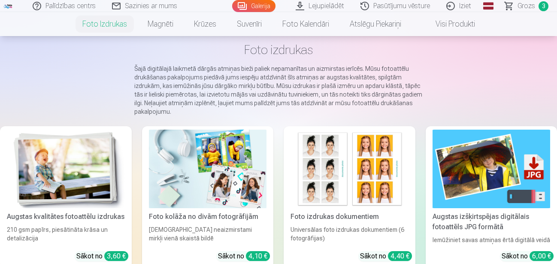
scroll to position [131, 0]
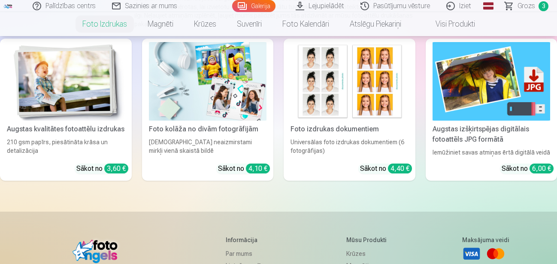
click at [85, 127] on div "Augstas kvalitātes fotoattēlu izdrukas" at bounding box center [65, 129] width 125 height 10
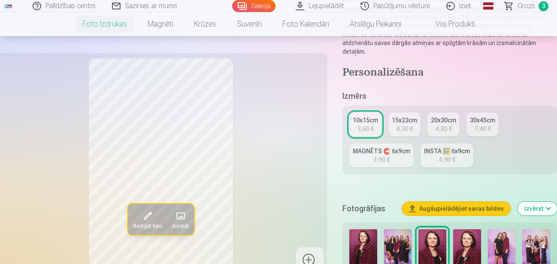
scroll to position [175, 0]
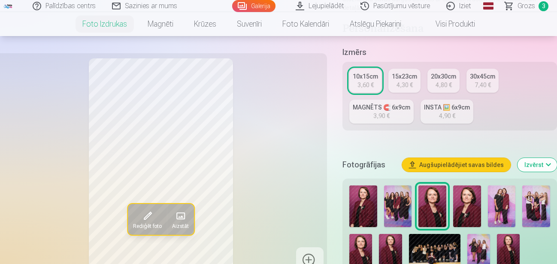
click at [445, 234] on img at bounding box center [435, 251] width 52 height 34
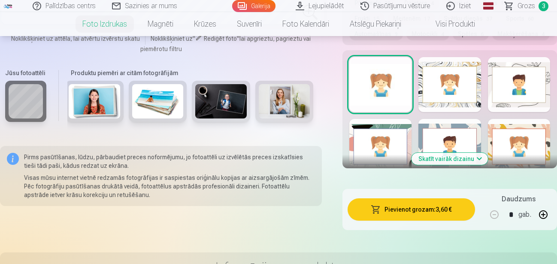
scroll to position [0, 0]
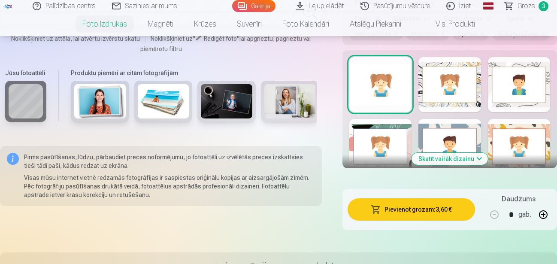
click at [433, 153] on button "Skatīt vairāk dizainu" at bounding box center [450, 159] width 76 height 12
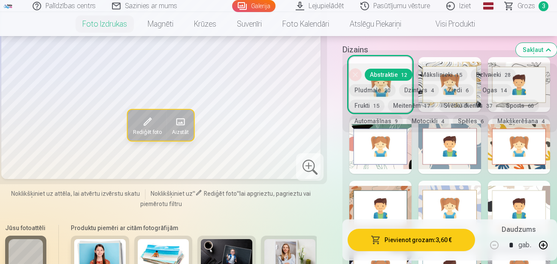
click at [449, 91] on button "Ziedi 6" at bounding box center [458, 90] width 31 height 12
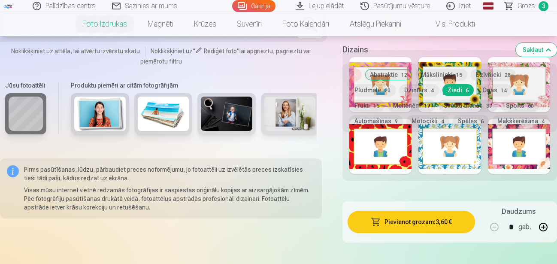
click at [493, 87] on button "Ogas 14" at bounding box center [494, 90] width 35 height 12
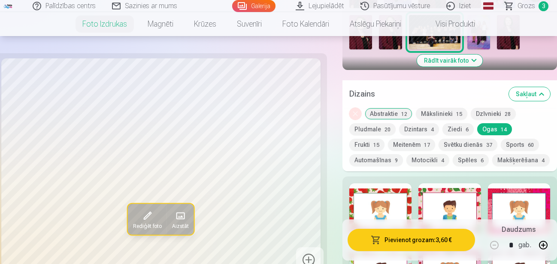
scroll to position [350, 0]
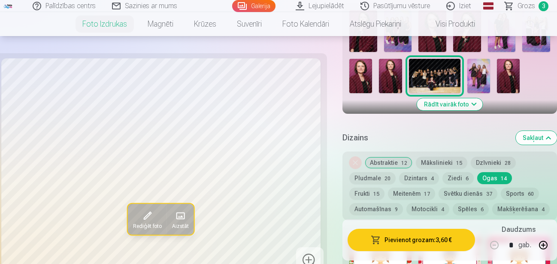
click at [461, 172] on button "Ziedi 6" at bounding box center [458, 178] width 31 height 12
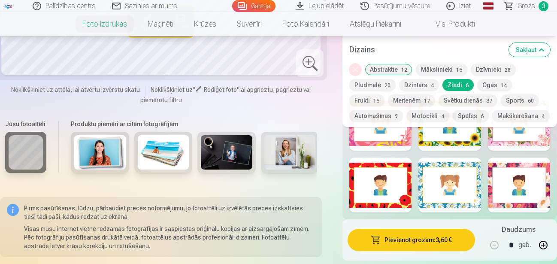
scroll to position [438, 0]
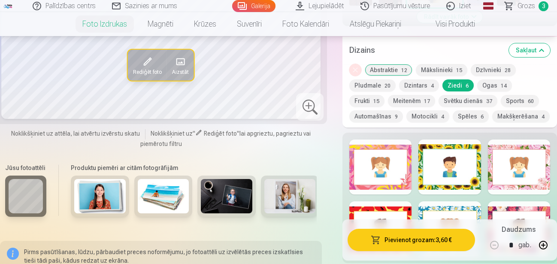
click at [503, 162] on div at bounding box center [519, 166] width 62 height 55
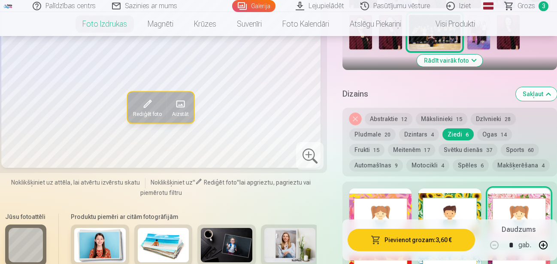
scroll to position [350, 0]
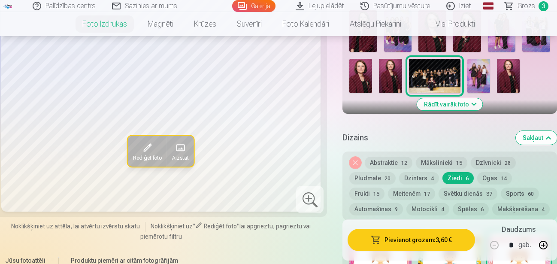
click at [354, 157] on button "Noņemiet dizainu" at bounding box center [355, 163] width 12 height 12
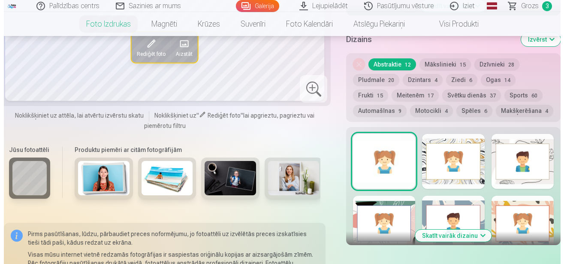
scroll to position [580, 0]
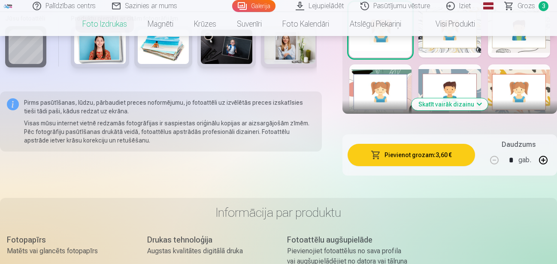
click at [397, 146] on button "Pievienot grozam : 3,60 €" at bounding box center [411, 155] width 127 height 22
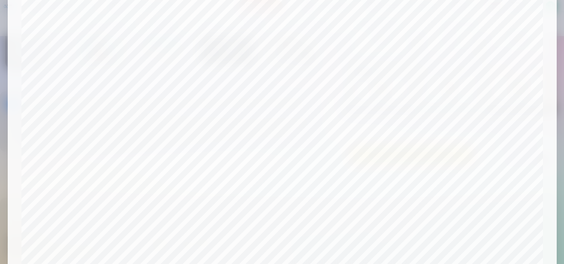
scroll to position [354, 0]
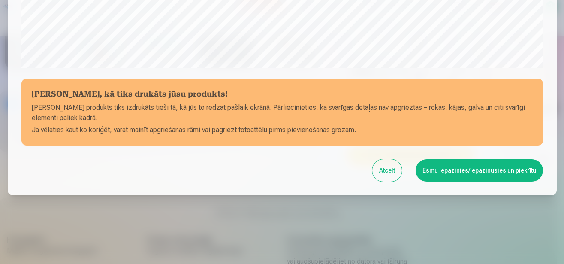
click at [448, 166] on button "Esmu iepazinies/iepazinusies un piekrītu" at bounding box center [479, 170] width 127 height 22
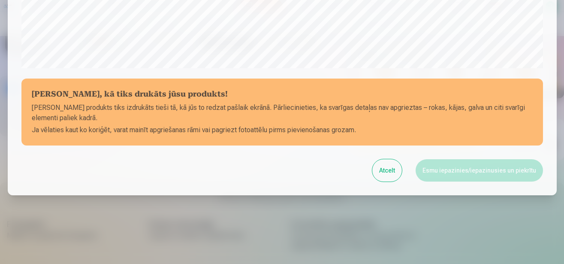
scroll to position [349, 0]
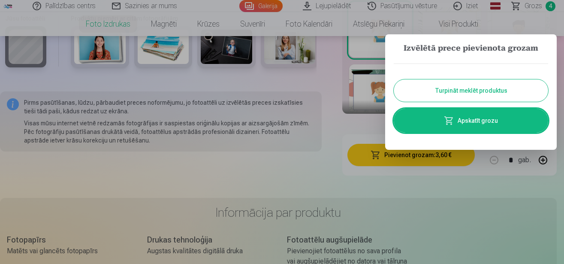
click at [474, 121] on link "Apskatīt grozu" at bounding box center [471, 121] width 155 height 24
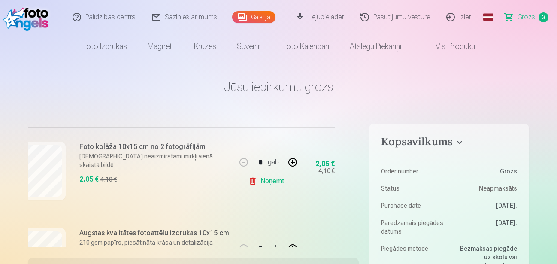
scroll to position [176, 21]
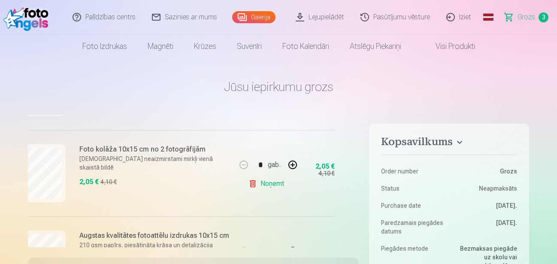
drag, startPoint x: 268, startPoint y: 240, endPoint x: 225, endPoint y: 246, distance: 43.3
click at [225, 246] on div "Ja pievienosiet grozam papildus preces uz 23,20 € , tad saņemsiet dāvanā visas …" at bounding box center [193, 181] width 331 height 132
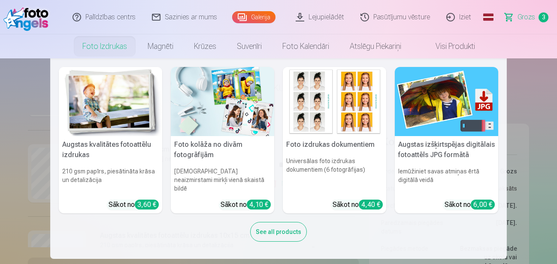
click at [194, 139] on h5 "Foto kolāža no divām fotogrāfijām" at bounding box center [222, 149] width 103 height 27
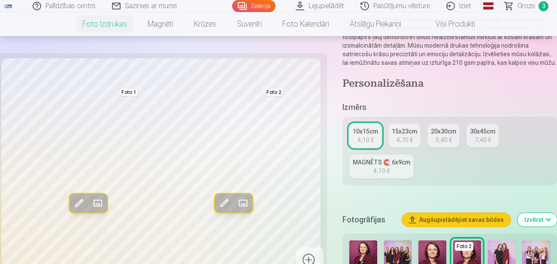
scroll to position [175, 0]
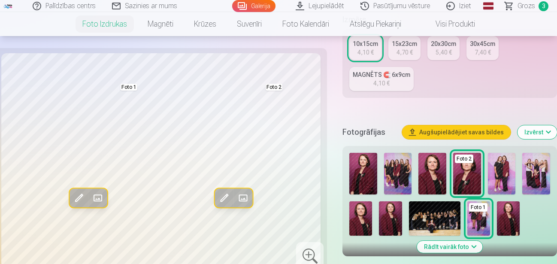
click at [510, 173] on img at bounding box center [502, 174] width 28 height 42
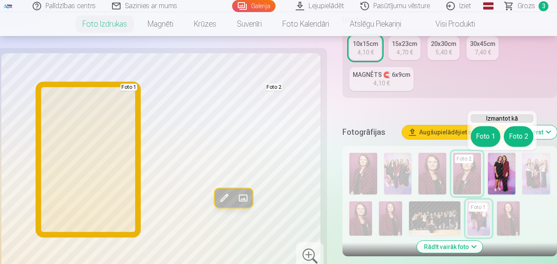
click at [487, 137] on button "Foto 1" at bounding box center [486, 136] width 30 height 21
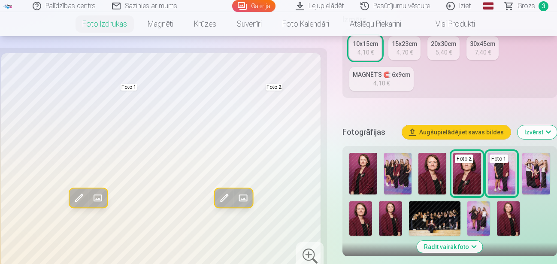
click at [475, 216] on img at bounding box center [478, 218] width 23 height 34
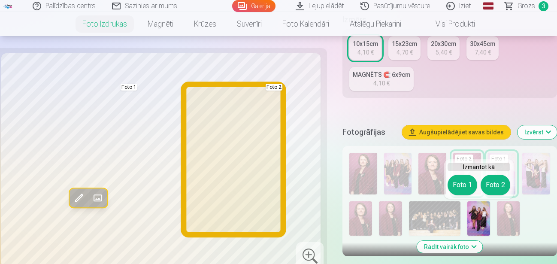
click at [493, 188] on button "Foto 2" at bounding box center [496, 185] width 30 height 21
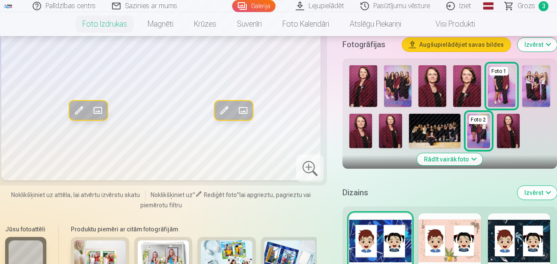
scroll to position [350, 0]
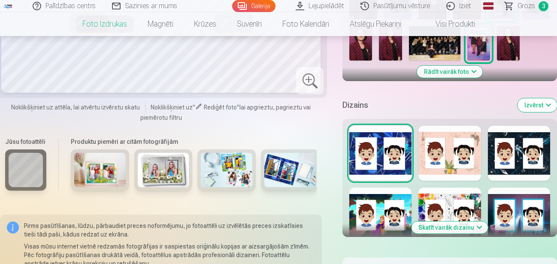
click at [450, 228] on button "Skatīt vairāk dizainu" at bounding box center [450, 227] width 76 height 12
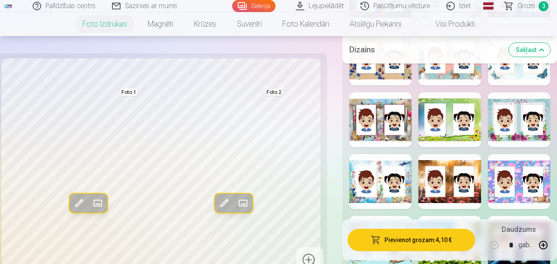
scroll to position [613, 0]
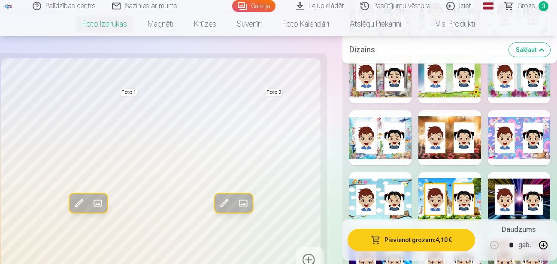
click at [452, 149] on div at bounding box center [449, 137] width 62 height 55
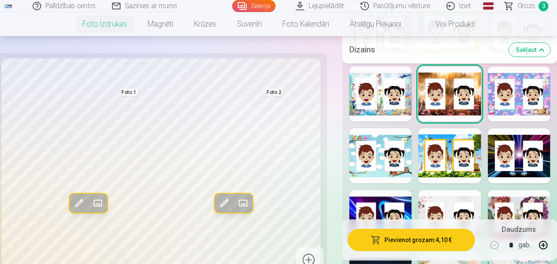
scroll to position [744, 0]
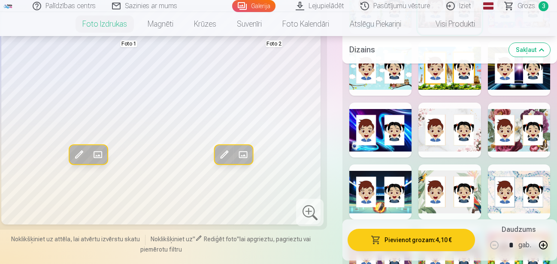
click at [452, 149] on div at bounding box center [449, 130] width 62 height 55
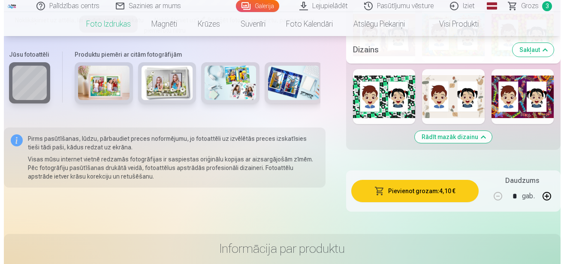
scroll to position [1007, 0]
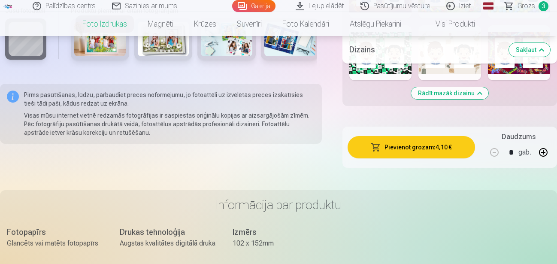
click at [413, 154] on button "Pievienot grozam : 4,10 €" at bounding box center [411, 147] width 127 height 22
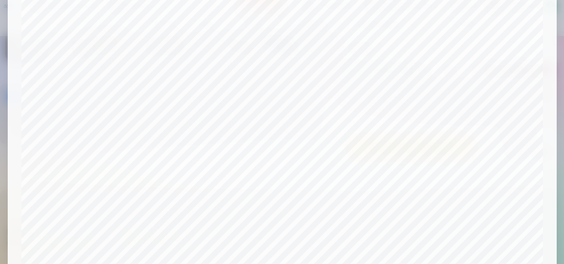
scroll to position [354, 0]
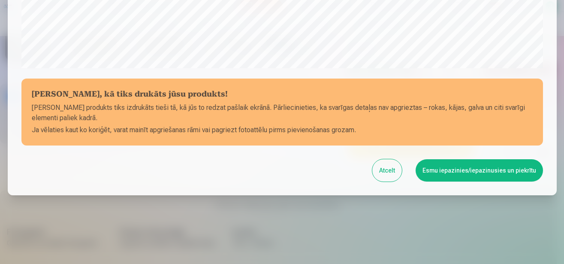
click at [442, 171] on button "Esmu iepazinies/iepazinusies un piekrītu" at bounding box center [479, 170] width 127 height 22
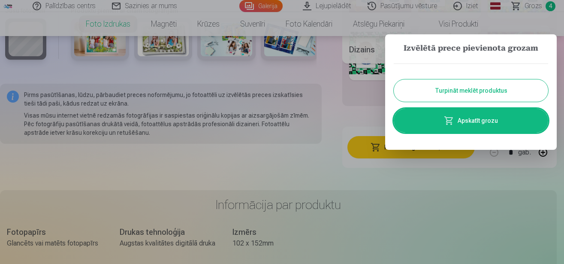
click at [482, 115] on link "Apskatīt grozu" at bounding box center [471, 121] width 155 height 24
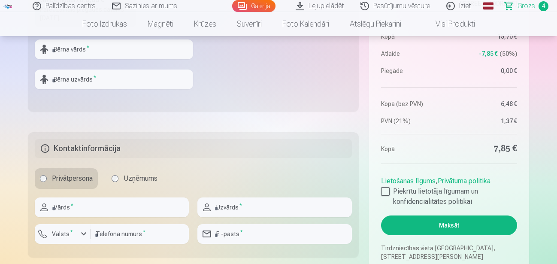
scroll to position [394, 0]
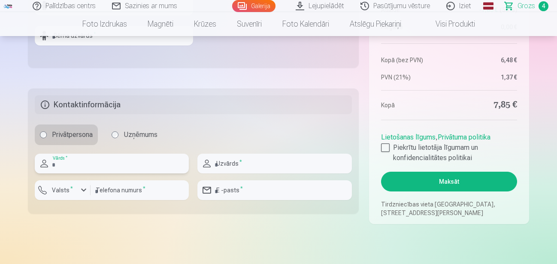
click at [140, 172] on input "text" at bounding box center [112, 164] width 154 height 20
type input "*******"
click at [254, 166] on input "text" at bounding box center [274, 164] width 154 height 20
type input "*********"
click at [142, 190] on input "number" at bounding box center [140, 190] width 98 height 20
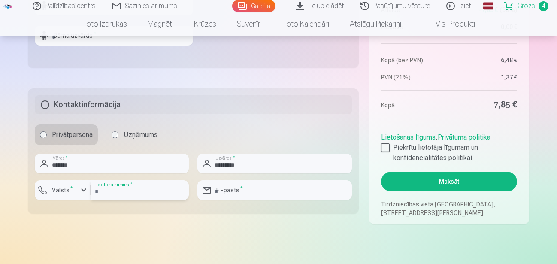
type input "********"
click at [240, 188] on input "email" at bounding box center [274, 190] width 154 height 20
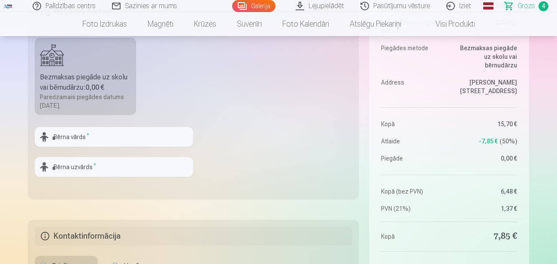
type input "**********"
click at [125, 142] on input "text" at bounding box center [114, 137] width 158 height 20
type input "*******"
click at [114, 163] on input "text" at bounding box center [114, 167] width 158 height 20
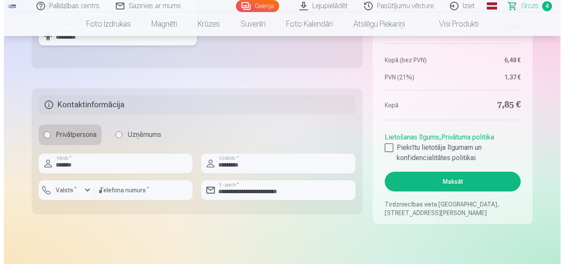
scroll to position [438, 0]
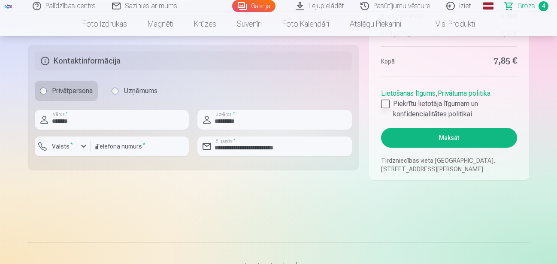
type input "*********"
click at [383, 106] on div at bounding box center [385, 104] width 9 height 9
click at [414, 137] on button "Maksāt" at bounding box center [449, 138] width 136 height 20
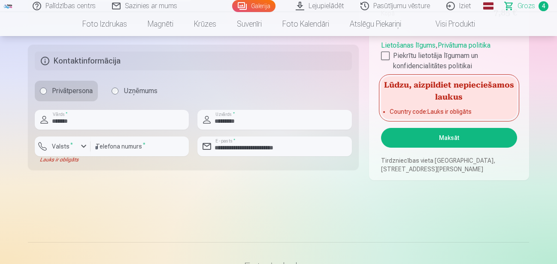
click at [311, 100] on div "Privātpersona Uzņēmums" at bounding box center [193, 91] width 317 height 21
click at [58, 149] on label "Valsts *" at bounding box center [63, 146] width 28 height 9
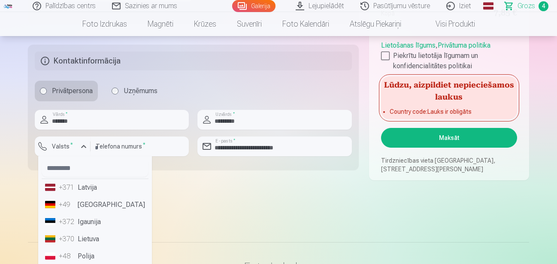
click at [87, 186] on li "+371 Latvija" at bounding box center [95, 187] width 107 height 17
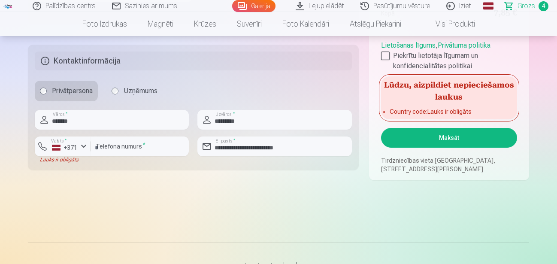
click at [414, 136] on button "Maksāt" at bounding box center [449, 138] width 136 height 20
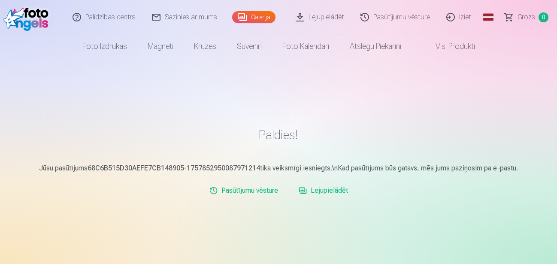
click at [323, 18] on link "Lejupielādēt" at bounding box center [320, 17] width 65 height 34
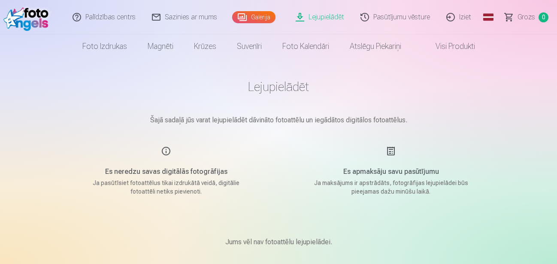
click at [382, 18] on link "Pasūtījumu vēsture" at bounding box center [396, 17] width 86 height 34
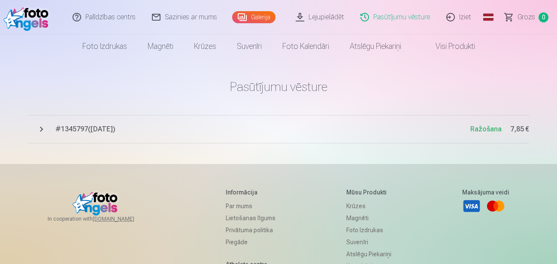
click at [334, 17] on link "Lejupielādēt" at bounding box center [320, 17] width 65 height 34
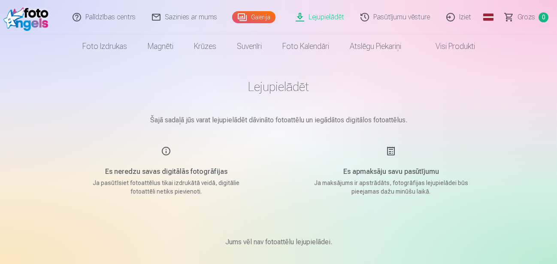
click at [335, 17] on link "Lejupielādēt" at bounding box center [320, 17] width 65 height 34
